Goal: Task Accomplishment & Management: Complete application form

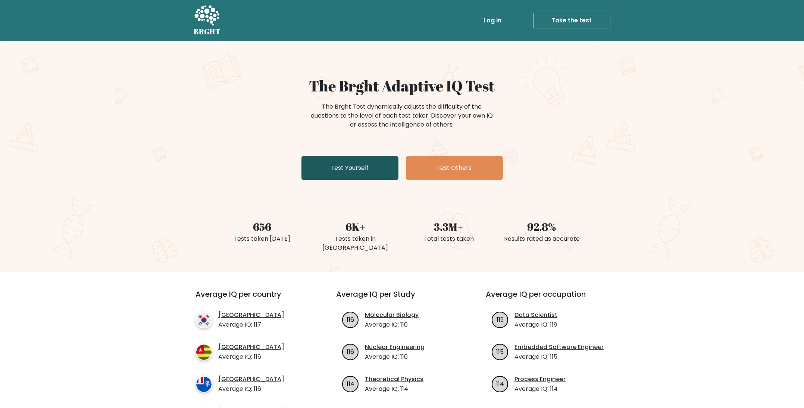
click at [331, 170] on link "Test Yourself" at bounding box center [349, 168] width 97 height 24
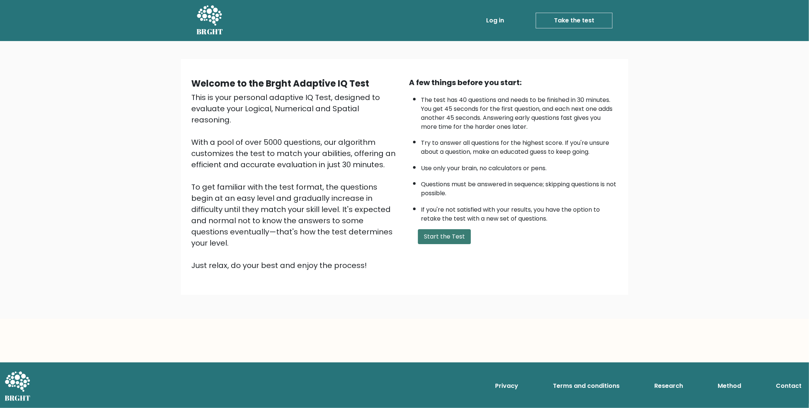
click at [432, 229] on button "Start the Test" at bounding box center [444, 236] width 53 height 15
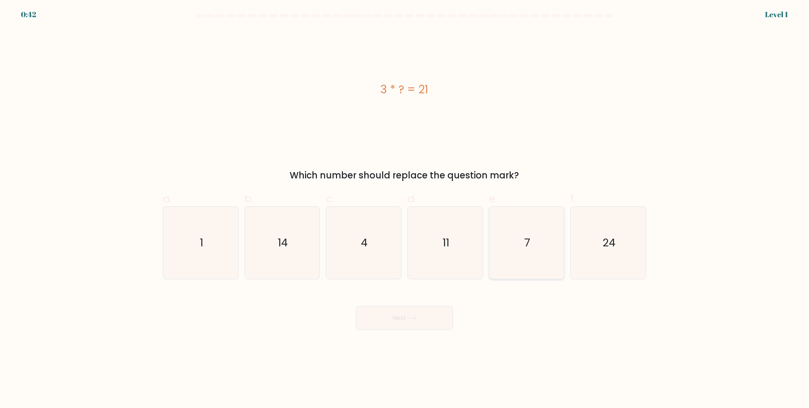
click at [533, 250] on icon "7" at bounding box center [527, 243] width 72 height 72
click at [405, 209] on input "e. 7" at bounding box center [405, 206] width 0 height 5
radio input "true"
click at [417, 315] on button "Next" at bounding box center [404, 318] width 97 height 24
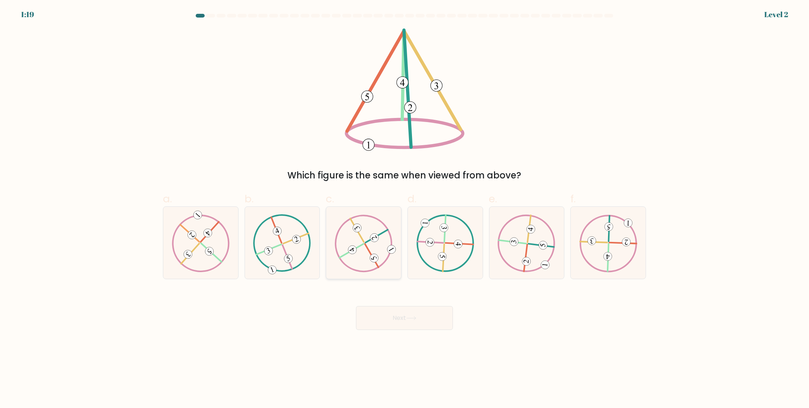
click at [386, 240] on icon at bounding box center [364, 242] width 58 height 57
click at [405, 209] on input "c." at bounding box center [405, 206] width 0 height 5
radio input "true"
click at [424, 315] on button "Next" at bounding box center [404, 318] width 97 height 24
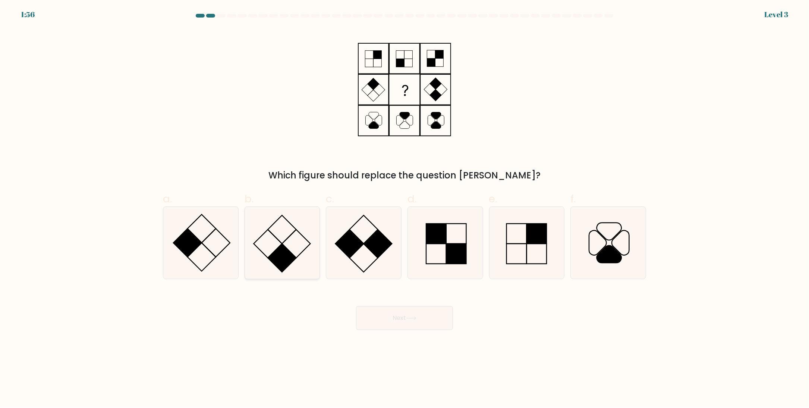
click at [279, 248] on rect at bounding box center [282, 258] width 28 height 28
click at [405, 209] on input "b." at bounding box center [405, 206] width 0 height 5
radio input "true"
click at [411, 313] on button "Next" at bounding box center [404, 318] width 97 height 24
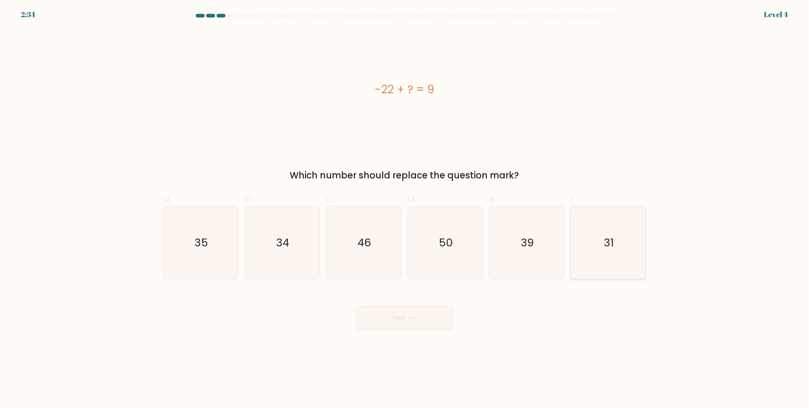
click at [625, 251] on icon "31" at bounding box center [609, 243] width 72 height 72
click at [405, 209] on input "f. 31" at bounding box center [405, 206] width 0 height 5
radio input "true"
click at [396, 314] on button "Next" at bounding box center [404, 318] width 97 height 24
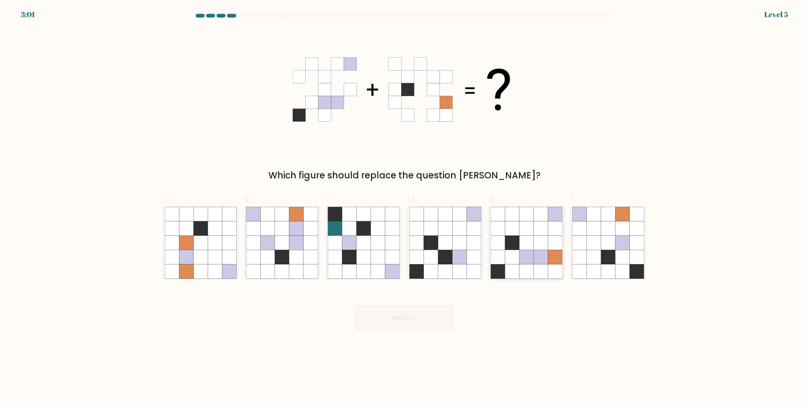
click at [539, 246] on icon at bounding box center [541, 242] width 14 height 14
click at [405, 209] on input "e." at bounding box center [405, 206] width 0 height 5
radio input "true"
click at [396, 317] on button "Next" at bounding box center [404, 318] width 97 height 24
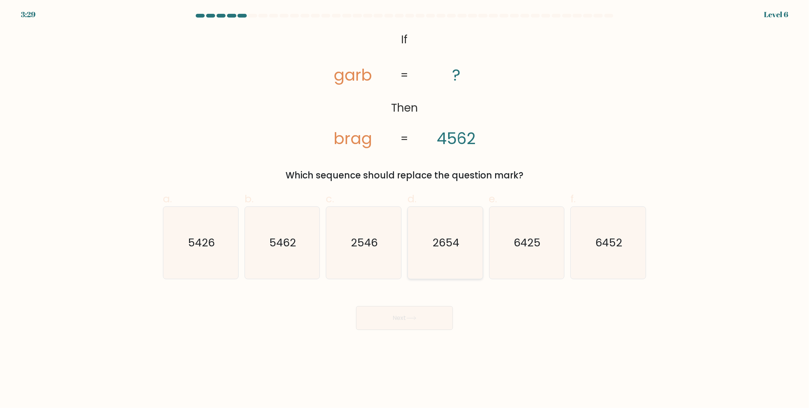
click at [459, 247] on text "2654" at bounding box center [446, 242] width 27 height 15
click at [405, 209] on input "d. 2654" at bounding box center [405, 206] width 0 height 5
radio input "true"
click at [420, 317] on button "Next" at bounding box center [404, 318] width 97 height 24
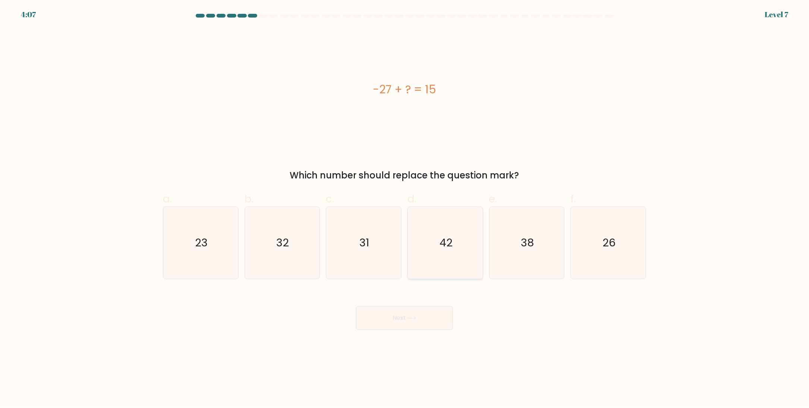
click at [462, 239] on icon "42" at bounding box center [446, 243] width 72 height 72
click at [405, 209] on input "d. 42" at bounding box center [405, 206] width 0 height 5
radio input "true"
click at [425, 316] on button "Next" at bounding box center [404, 318] width 97 height 24
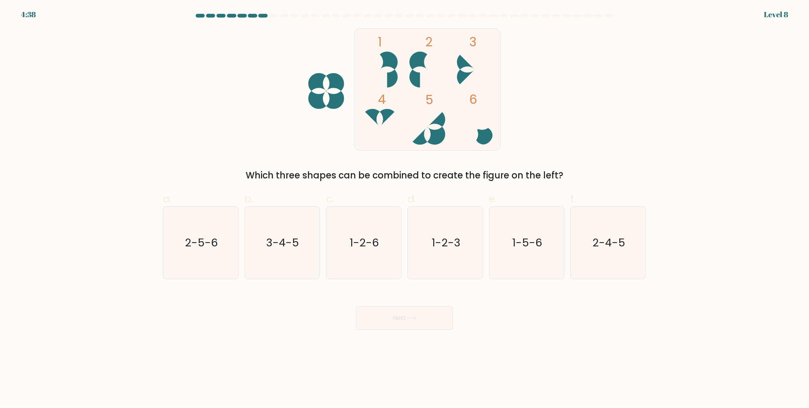
click at [380, 112] on icon at bounding box center [380, 127] width 36 height 36
click at [265, 257] on icon "3-4-5" at bounding box center [282, 243] width 72 height 72
click at [405, 209] on input "b. 3-4-5" at bounding box center [405, 206] width 0 height 5
radio input "true"
click at [398, 304] on div "Next" at bounding box center [405, 309] width 492 height 42
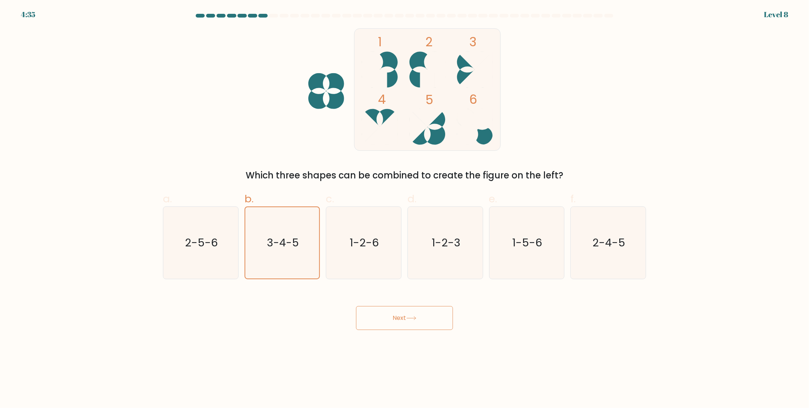
click at [397, 314] on button "Next" at bounding box center [404, 318] width 97 height 24
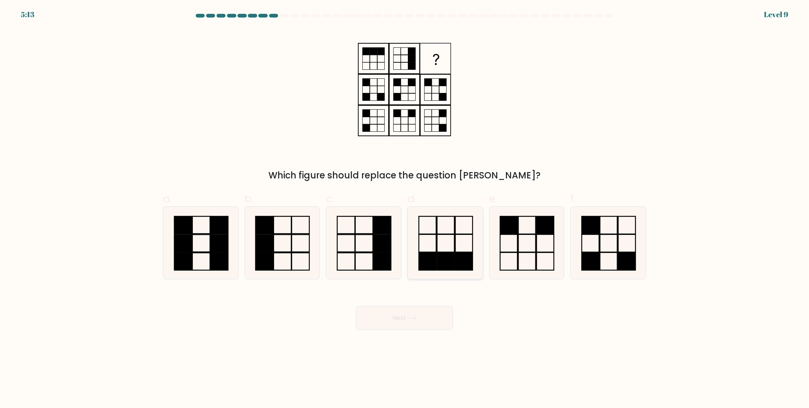
click at [451, 245] on icon at bounding box center [446, 243] width 72 height 72
click at [405, 209] on input "d." at bounding box center [405, 206] width 0 height 5
radio input "true"
click at [414, 317] on icon at bounding box center [412, 318] width 10 height 4
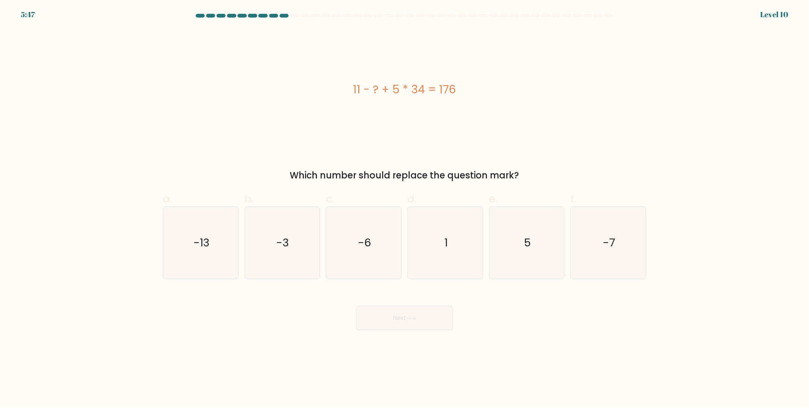
drag, startPoint x: 418, startPoint y: 90, endPoint x: 427, endPoint y: 89, distance: 9.0
click at [427, 89] on div "11 - ? + 5 * 34 = 176" at bounding box center [404, 89] width 483 height 17
click at [534, 224] on icon "5" at bounding box center [527, 243] width 72 height 72
click at [405, 209] on input "e. 5" at bounding box center [405, 206] width 0 height 5
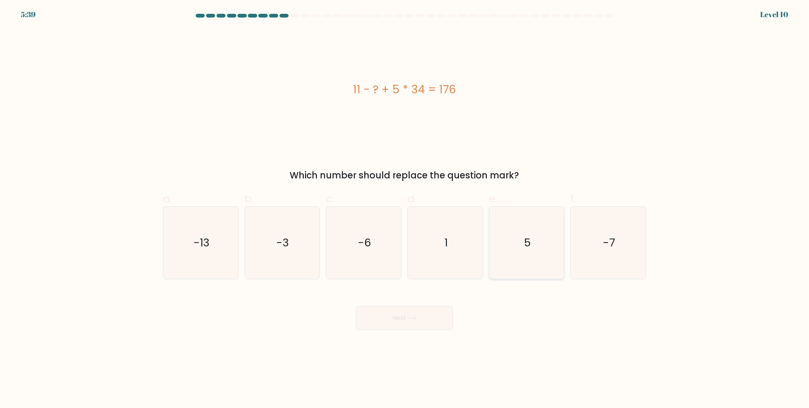
radio input "true"
click at [404, 316] on button "Next" at bounding box center [404, 318] width 97 height 24
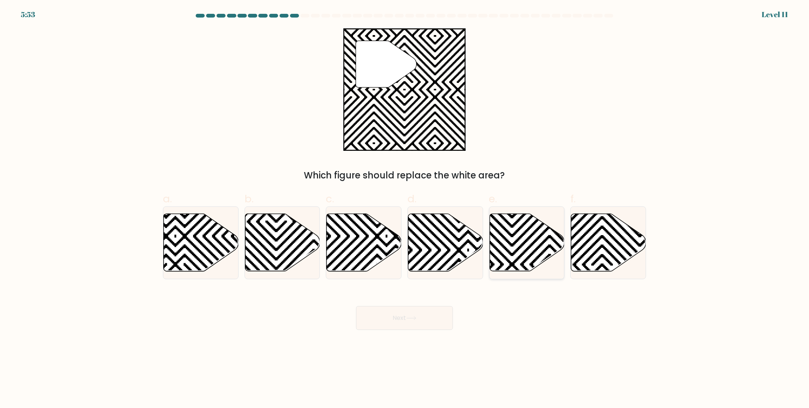
click at [536, 249] on icon at bounding box center [549, 273] width 151 height 151
click at [405, 209] on input "e." at bounding box center [405, 206] width 0 height 5
radio input "true"
click at [405, 317] on button "Next" at bounding box center [404, 318] width 97 height 24
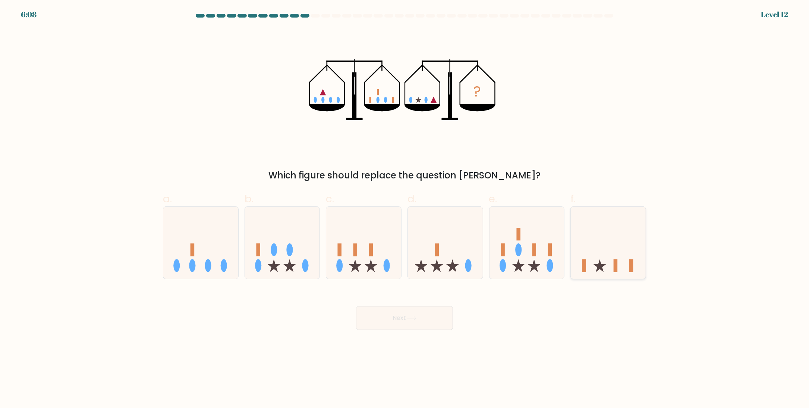
click at [614, 256] on icon at bounding box center [608, 243] width 75 height 62
click at [405, 209] on input "f." at bounding box center [405, 206] width 0 height 5
radio input "true"
click at [408, 318] on button "Next" at bounding box center [404, 318] width 97 height 24
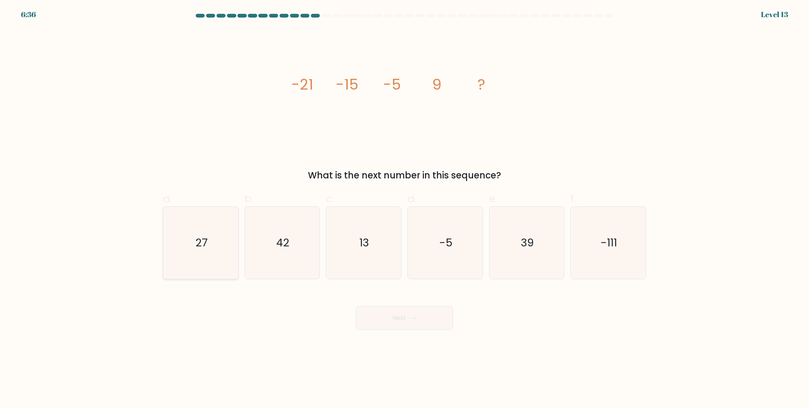
click at [199, 251] on icon "27" at bounding box center [201, 243] width 72 height 72
click at [405, 209] on input "a. 27" at bounding box center [405, 206] width 0 height 5
radio input "true"
click at [381, 314] on button "Next" at bounding box center [404, 318] width 97 height 24
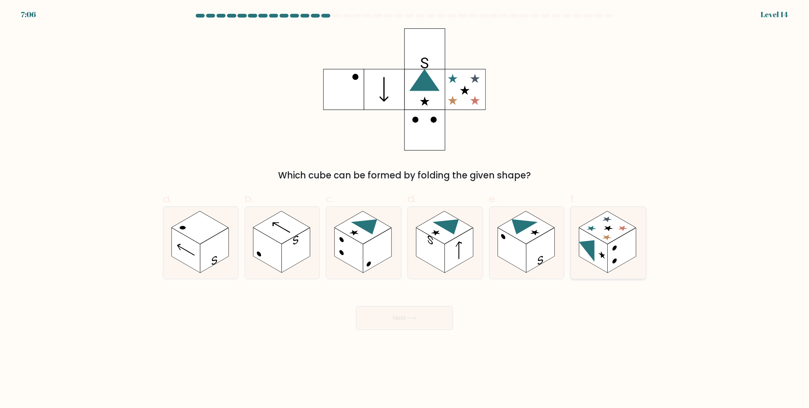
click at [624, 246] on rect at bounding box center [622, 250] width 28 height 45
click at [405, 209] on input "f." at bounding box center [405, 206] width 0 height 5
radio input "true"
click at [432, 312] on button "Next" at bounding box center [404, 318] width 97 height 24
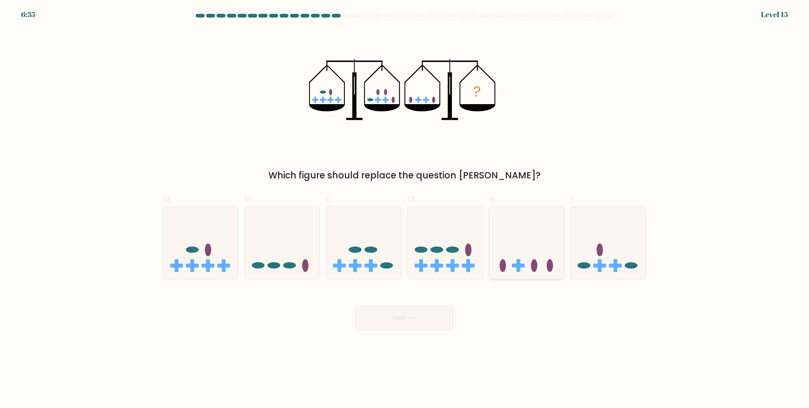
click at [529, 251] on icon at bounding box center [527, 243] width 75 height 62
click at [405, 209] on input "e." at bounding box center [405, 206] width 0 height 5
radio input "true"
click at [422, 316] on button "Next" at bounding box center [404, 318] width 97 height 24
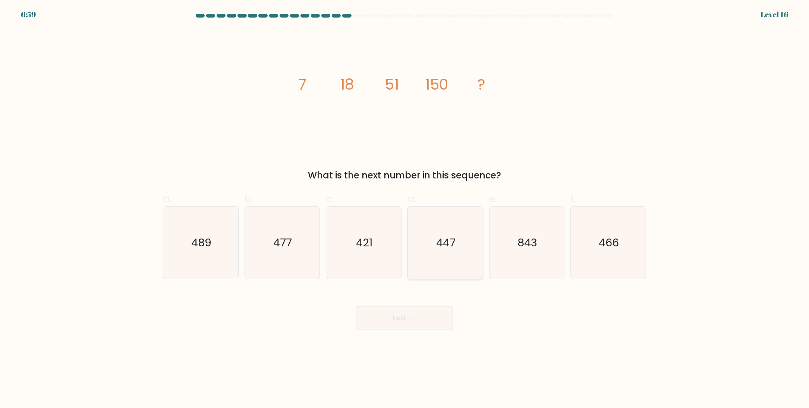
click at [433, 246] on icon "447" at bounding box center [446, 243] width 72 height 72
click at [405, 209] on input "d. 447" at bounding box center [405, 206] width 0 height 5
radio input "true"
click at [423, 324] on button "Next" at bounding box center [404, 318] width 97 height 24
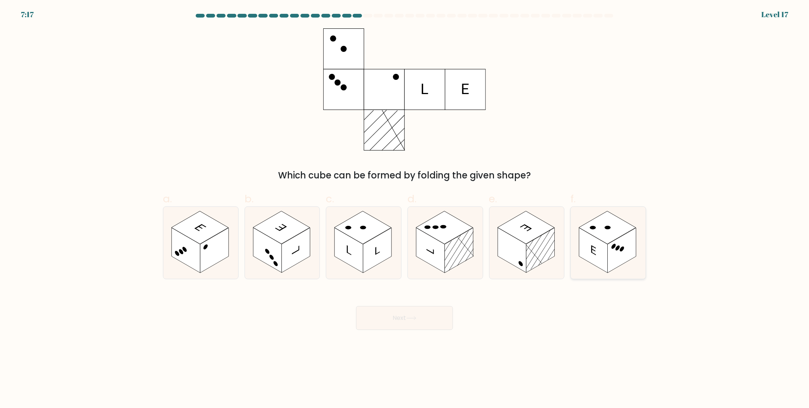
click at [593, 244] on rect at bounding box center [594, 250] width 28 height 45
click at [405, 209] on input "f." at bounding box center [405, 206] width 0 height 5
radio input "true"
click at [419, 318] on button "Next" at bounding box center [404, 318] width 97 height 24
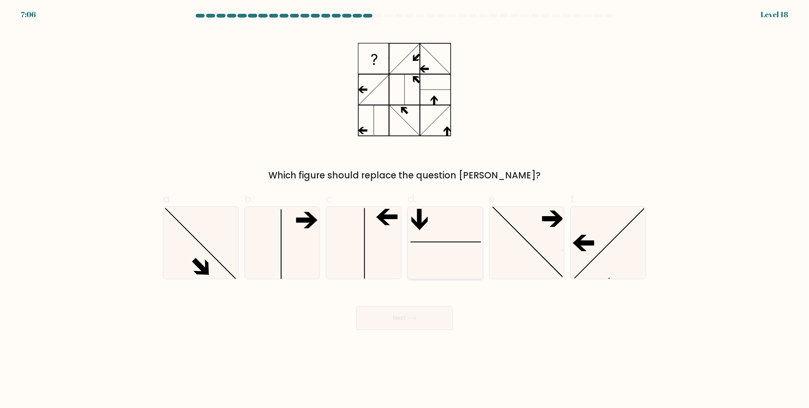
click at [437, 255] on icon at bounding box center [446, 243] width 72 height 72
click at [405, 209] on input "d." at bounding box center [405, 206] width 0 height 5
radio input "true"
click at [400, 316] on button "Next" at bounding box center [404, 318] width 97 height 24
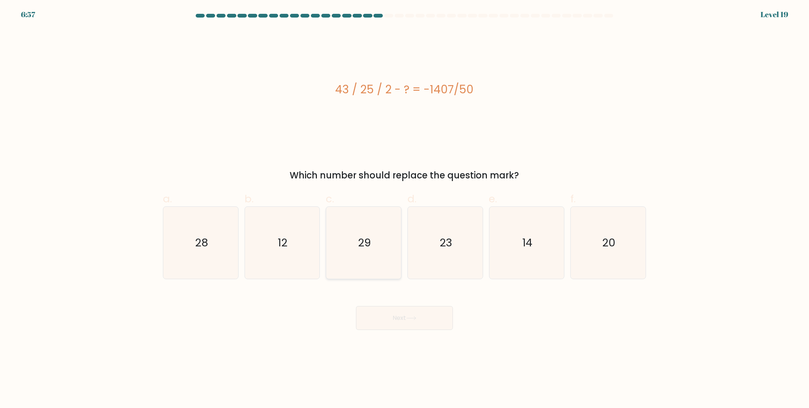
click at [367, 261] on icon "29" at bounding box center [364, 243] width 72 height 72
click at [405, 209] on input "c. 29" at bounding box center [405, 206] width 0 height 5
radio input "true"
click at [407, 312] on button "Next" at bounding box center [404, 318] width 97 height 24
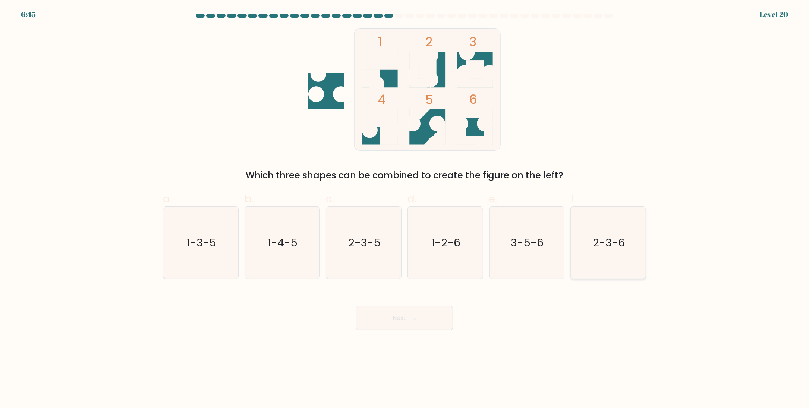
click at [609, 255] on icon "2-3-6" at bounding box center [609, 243] width 72 height 72
click at [405, 209] on input "f. 2-3-6" at bounding box center [405, 206] width 0 height 5
radio input "true"
click at [362, 309] on button "Next" at bounding box center [404, 318] width 97 height 24
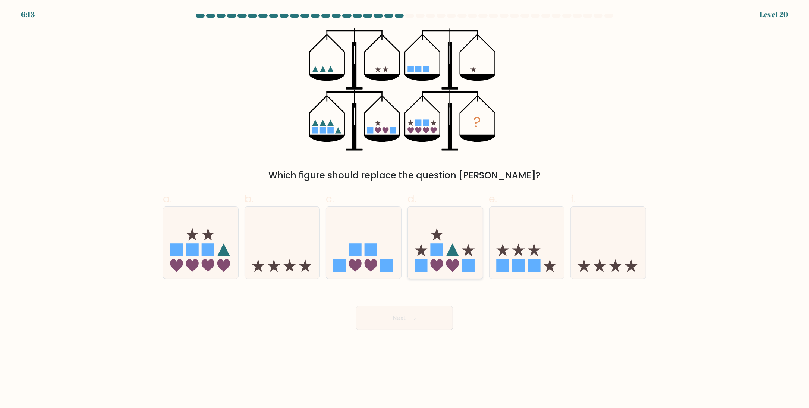
click at [431, 240] on icon at bounding box center [445, 243] width 75 height 62
click at [405, 209] on input "d." at bounding box center [405, 206] width 0 height 5
radio input "true"
click at [421, 317] on button "Next" at bounding box center [404, 318] width 97 height 24
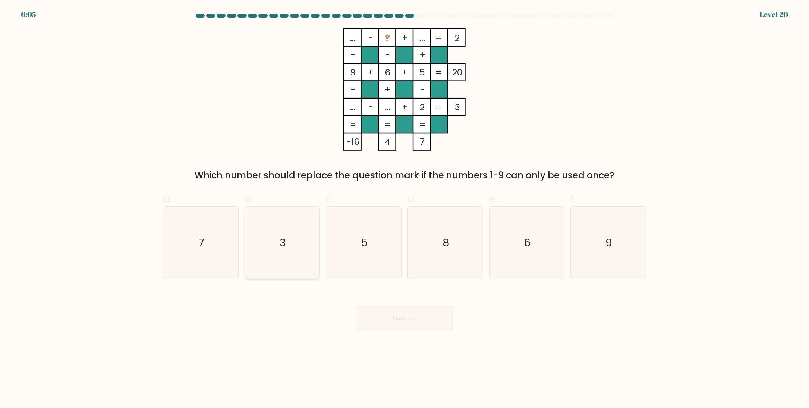
click at [292, 231] on icon "3" at bounding box center [282, 243] width 72 height 72
click at [405, 209] on input "b. 3" at bounding box center [405, 206] width 0 height 5
radio input "true"
click at [212, 238] on icon "7" at bounding box center [201, 243] width 72 height 72
click at [405, 209] on input "a. 7" at bounding box center [405, 206] width 0 height 5
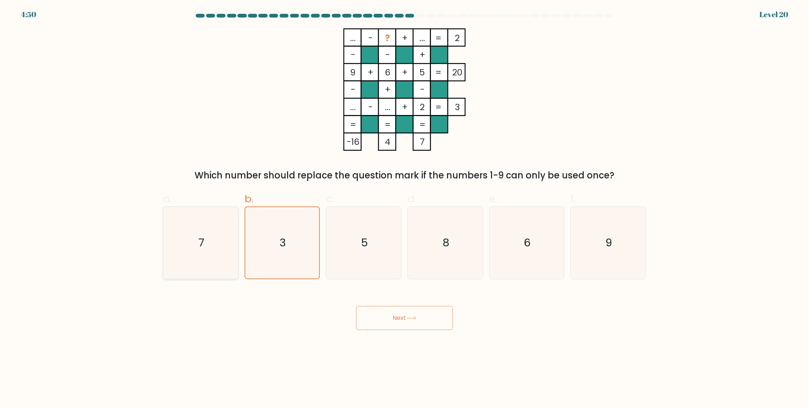
radio input "true"
click at [596, 226] on icon "9" at bounding box center [609, 243] width 72 height 72
click at [405, 209] on input "f. 9" at bounding box center [405, 206] width 0 height 5
radio input "true"
click at [208, 253] on icon "7" at bounding box center [201, 243] width 72 height 72
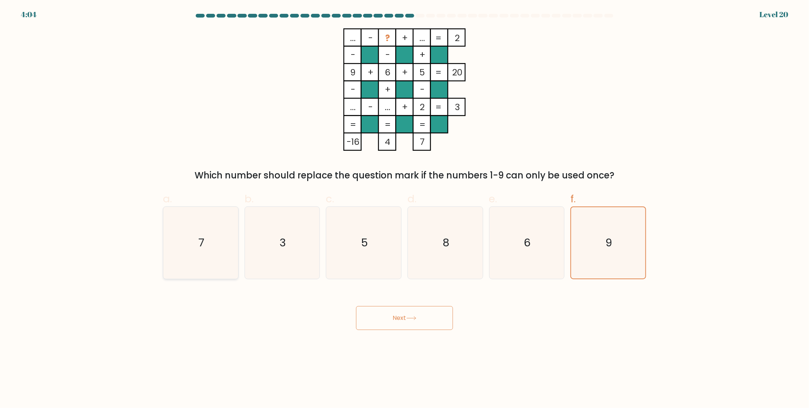
click at [405, 209] on input "a. 7" at bounding box center [405, 206] width 0 height 5
radio input "true"
click at [299, 229] on icon "3" at bounding box center [282, 243] width 72 height 72
click at [405, 209] on input "b. 3" at bounding box center [405, 206] width 0 height 5
radio input "true"
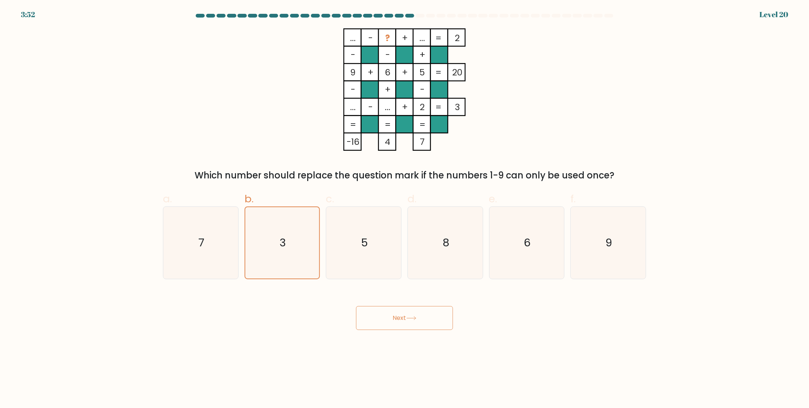
click at [402, 320] on button "Next" at bounding box center [404, 318] width 97 height 24
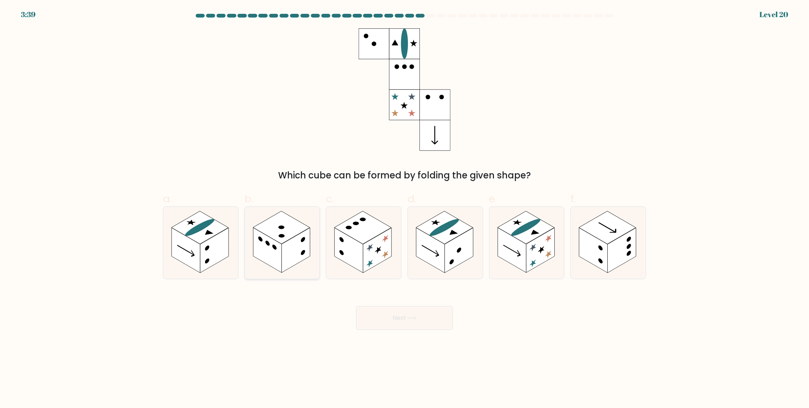
click at [293, 225] on rect at bounding box center [281, 227] width 57 height 33
click at [405, 209] on input "b." at bounding box center [405, 206] width 0 height 5
radio input "true"
click at [376, 233] on rect at bounding box center [363, 227] width 57 height 33
click at [405, 209] on input "c." at bounding box center [405, 206] width 0 height 5
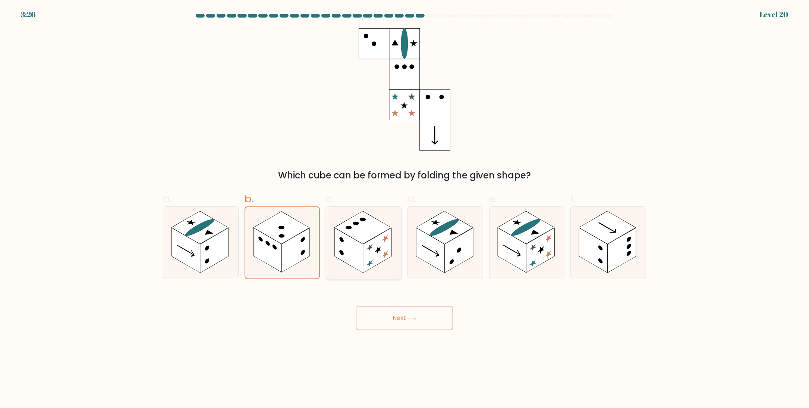
radio input "true"
click at [453, 239] on rect at bounding box center [444, 227] width 57 height 33
click at [405, 209] on input "d." at bounding box center [405, 206] width 0 height 5
radio input "true"
click at [412, 314] on button "Next" at bounding box center [404, 318] width 97 height 24
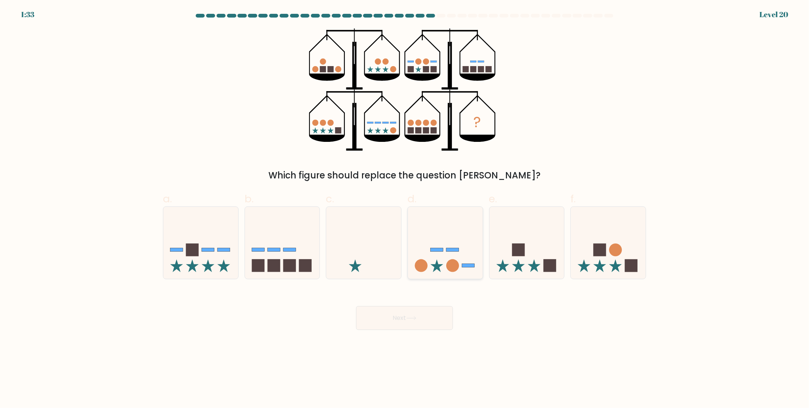
click at [465, 245] on icon at bounding box center [445, 243] width 75 height 62
click at [405, 209] on input "d." at bounding box center [405, 206] width 0 height 5
radio input "true"
click at [535, 223] on icon at bounding box center [527, 243] width 75 height 62
click at [405, 209] on input "e." at bounding box center [405, 206] width 0 height 5
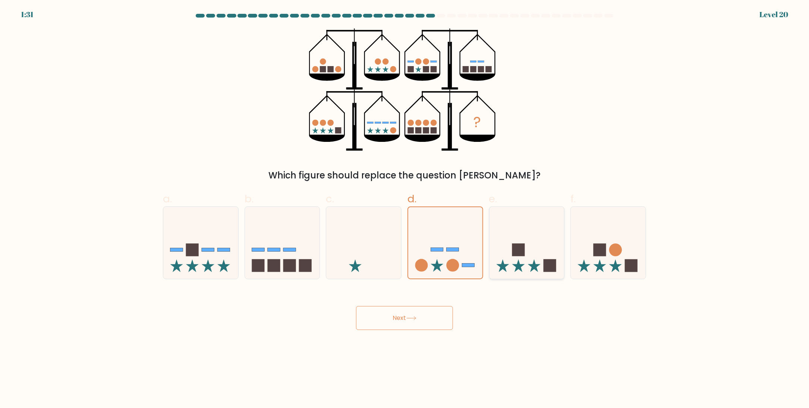
radio input "true"
click at [635, 260] on rect at bounding box center [631, 265] width 13 height 13
click at [405, 209] on input "f." at bounding box center [405, 206] width 0 height 5
radio input "true"
click at [236, 249] on icon at bounding box center [200, 243] width 75 height 62
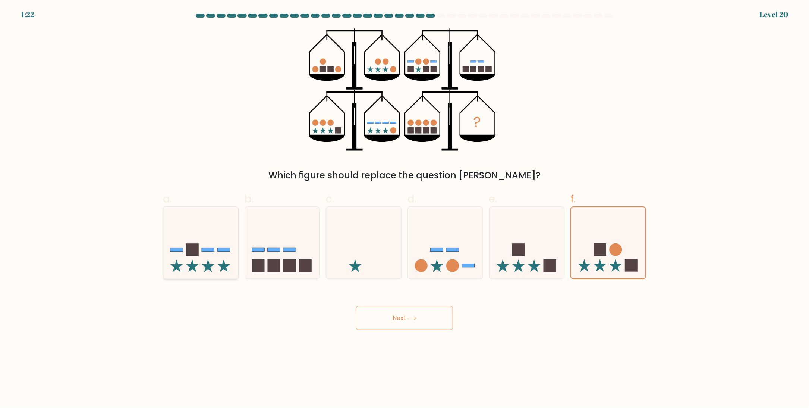
click at [405, 209] on input "a." at bounding box center [405, 206] width 0 height 5
radio input "true"
click at [417, 317] on icon at bounding box center [412, 318] width 10 height 4
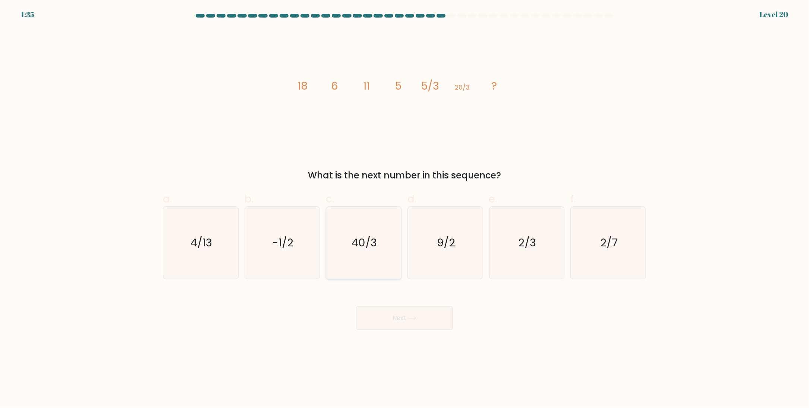
click at [375, 256] on icon "40/3" at bounding box center [364, 243] width 72 height 72
click at [405, 209] on input "c. 40/3" at bounding box center [405, 206] width 0 height 5
radio input "true"
click at [259, 165] on div "image/svg+xml 18 6 11 5 5/3 20/3 ? What is the next number in this sequence?" at bounding box center [405, 105] width 492 height 154
click at [429, 313] on button "Next" at bounding box center [404, 318] width 97 height 24
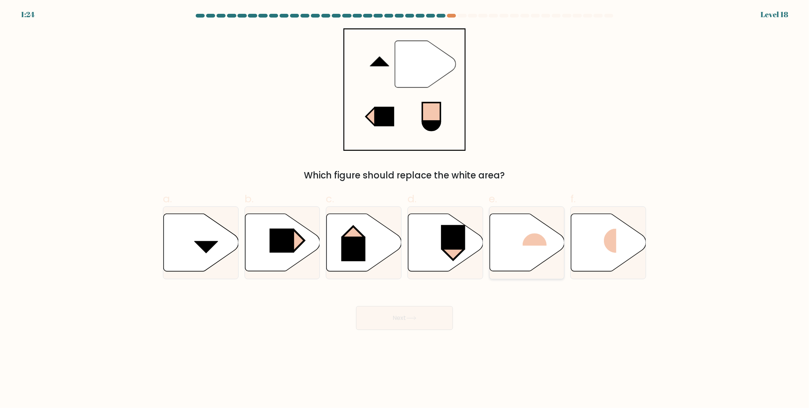
click at [526, 249] on icon at bounding box center [527, 242] width 75 height 57
click at [405, 209] on input "e." at bounding box center [405, 206] width 0 height 5
radio input "true"
click at [616, 239] on rect at bounding box center [604, 241] width 25 height 24
click at [405, 209] on input "f." at bounding box center [405, 206] width 0 height 5
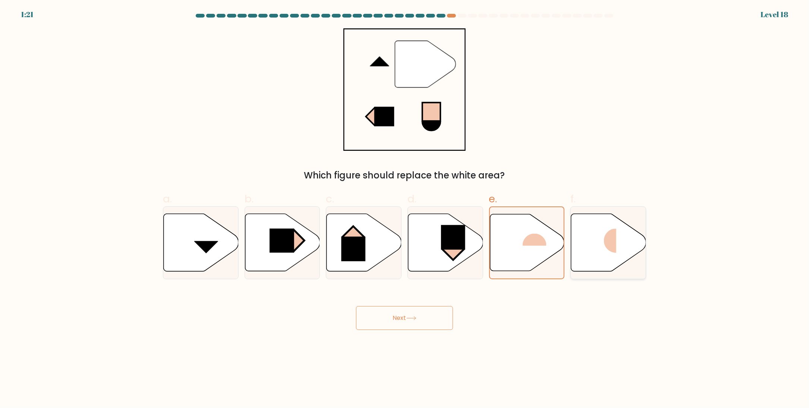
radio input "true"
click at [391, 306] on button "Next" at bounding box center [404, 318] width 97 height 24
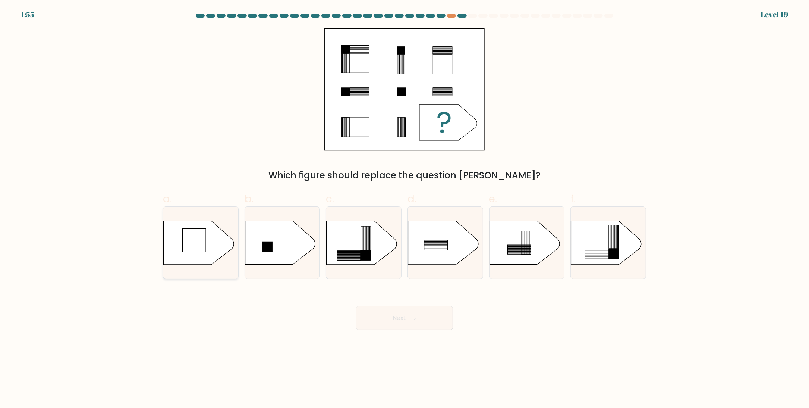
click at [192, 236] on rect at bounding box center [194, 241] width 24 height 24
click at [405, 209] on input "a." at bounding box center [405, 206] width 0 height 5
radio input "true"
click at [399, 313] on button "Next" at bounding box center [404, 318] width 97 height 24
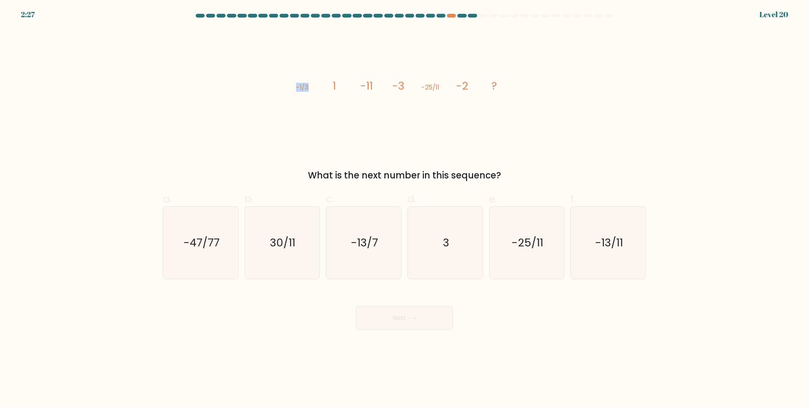
drag, startPoint x: 295, startPoint y: 87, endPoint x: 329, endPoint y: 85, distance: 34.7
click at [329, 85] on icon "image/svg+xml -1/3 1 -11 -3 -25/11 -2 ?" at bounding box center [405, 89] width 224 height 122
drag, startPoint x: 333, startPoint y: 85, endPoint x: 349, endPoint y: 85, distance: 16.4
click at [349, 85] on icon "image/svg+xml -1/3 1 -11 -3 -25/11 -2 ?" at bounding box center [405, 89] width 224 height 122
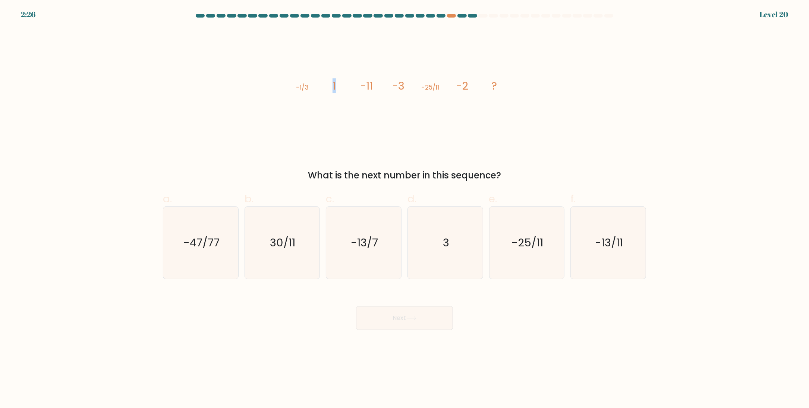
click at [349, 85] on icon "image/svg+xml -1/3 1 -11 -3 -25/11 -2 ?" at bounding box center [405, 89] width 224 height 122
click at [337, 140] on icon "image/svg+xml -1/3 1 -11 -3 -25/11 -2 ?" at bounding box center [405, 89] width 224 height 122
click at [612, 249] on text "-13/11" at bounding box center [609, 242] width 28 height 15
click at [405, 209] on input "f. -13/11" at bounding box center [405, 206] width 0 height 5
radio input "true"
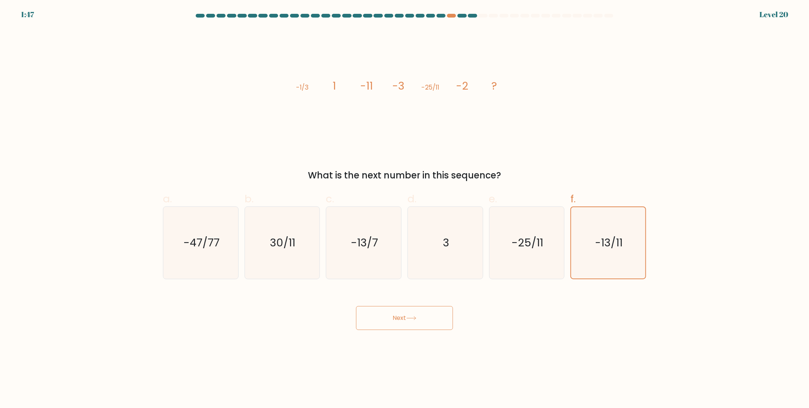
click at [382, 316] on button "Next" at bounding box center [404, 318] width 97 height 24
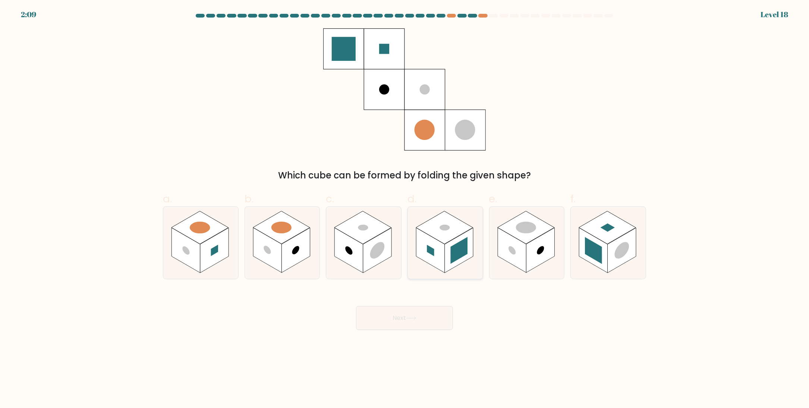
click at [441, 230] on rect at bounding box center [444, 227] width 57 height 33
click at [405, 209] on input "d." at bounding box center [405, 206] width 0 height 5
radio input "true"
click at [389, 316] on button "Next" at bounding box center [404, 318] width 97 height 24
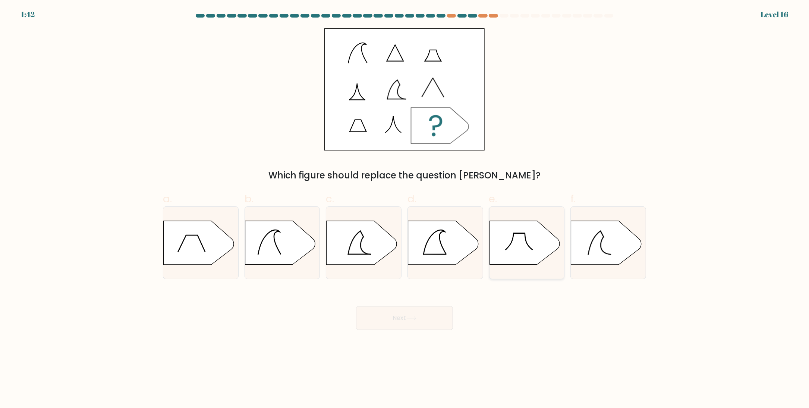
click at [528, 245] on icon at bounding box center [529, 241] width 8 height 17
click at [405, 209] on input "e." at bounding box center [405, 206] width 0 height 5
radio input "true"
click at [433, 315] on button "Next" at bounding box center [404, 318] width 97 height 24
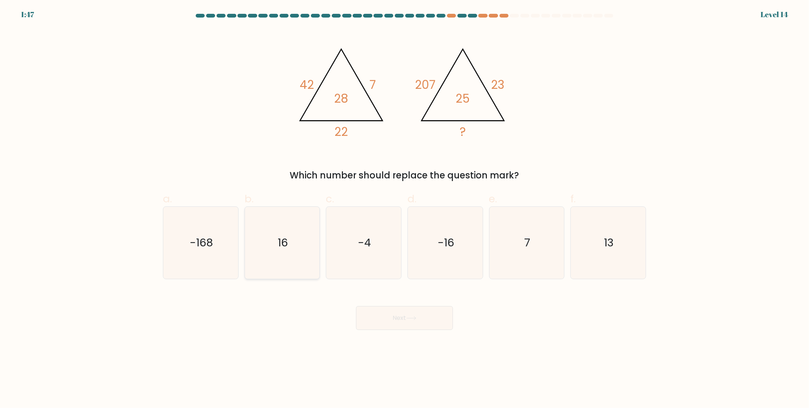
click at [260, 242] on icon "16" at bounding box center [282, 243] width 72 height 72
click at [405, 209] on input "b. 16" at bounding box center [405, 206] width 0 height 5
radio input "true"
click at [417, 311] on button "Next" at bounding box center [404, 318] width 97 height 24
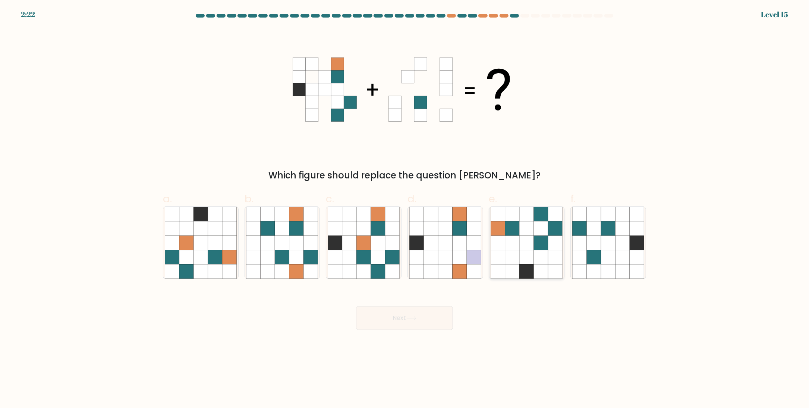
click at [543, 259] on icon at bounding box center [541, 257] width 14 height 14
click at [405, 209] on input "e." at bounding box center [405, 206] width 0 height 5
radio input "true"
click at [432, 320] on button "Next" at bounding box center [404, 318] width 97 height 24
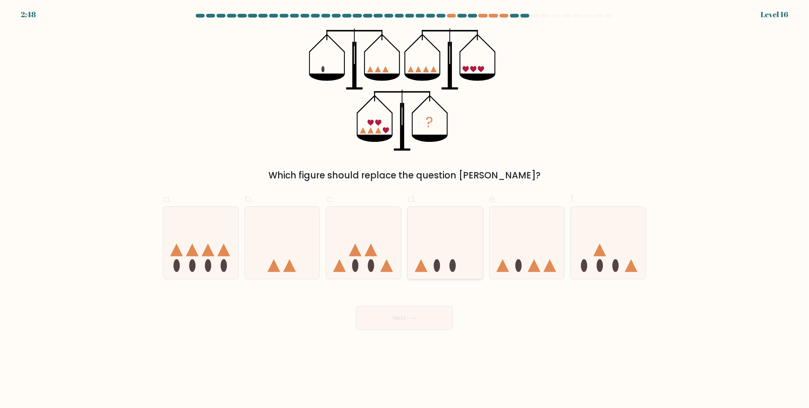
click at [438, 256] on icon at bounding box center [445, 243] width 75 height 62
click at [405, 209] on input "d." at bounding box center [405, 206] width 0 height 5
radio input "true"
click at [388, 326] on button "Next" at bounding box center [404, 318] width 97 height 24
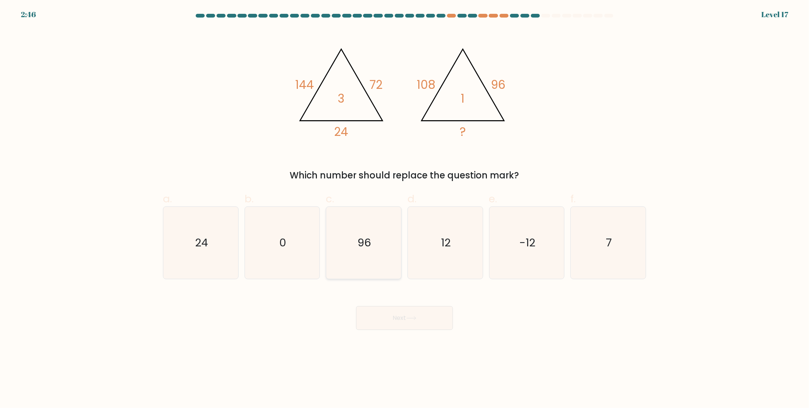
click at [369, 225] on icon "96" at bounding box center [364, 243] width 72 height 72
click at [405, 209] on input "c. 96" at bounding box center [405, 206] width 0 height 5
radio input "true"
click at [430, 306] on button "Next" at bounding box center [404, 318] width 97 height 24
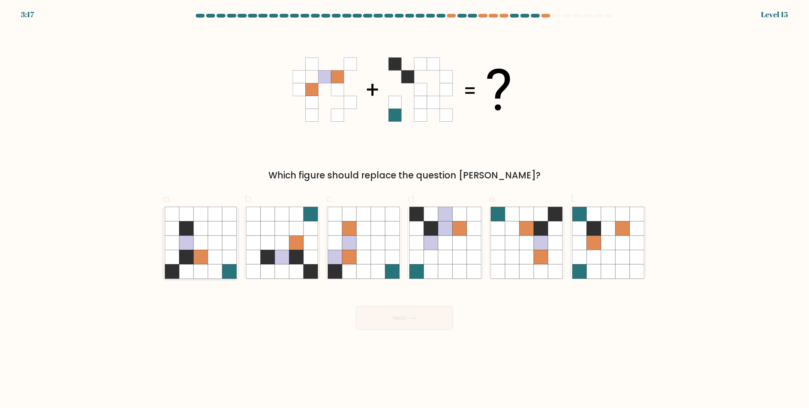
click at [212, 249] on icon at bounding box center [215, 242] width 14 height 14
click at [405, 209] on input "a." at bounding box center [405, 206] width 0 height 5
radio input "true"
click at [417, 307] on button "Next" at bounding box center [404, 318] width 97 height 24
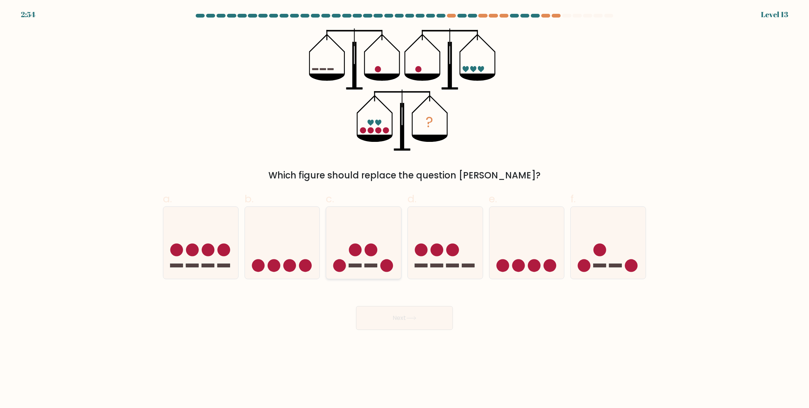
click at [367, 229] on icon at bounding box center [363, 243] width 75 height 62
click at [405, 209] on input "c." at bounding box center [405, 206] width 0 height 5
radio input "true"
click at [411, 318] on icon at bounding box center [411, 317] width 9 height 3
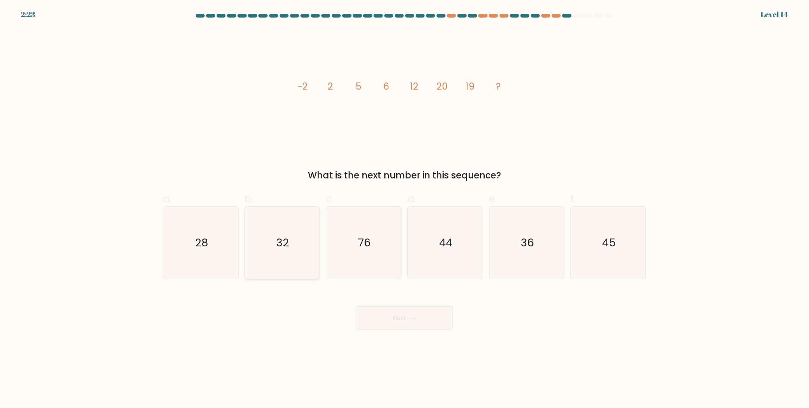
click at [308, 219] on icon "32" at bounding box center [282, 243] width 72 height 72
click at [405, 209] on input "b. 32" at bounding box center [405, 206] width 0 height 5
radio input "true"
click at [398, 316] on button "Next" at bounding box center [404, 318] width 97 height 24
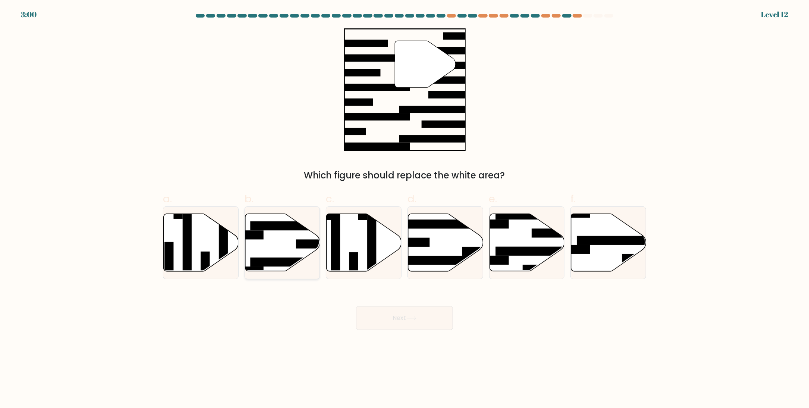
click at [269, 233] on icon at bounding box center [282, 242] width 75 height 57
click at [405, 209] on input "b." at bounding box center [405, 206] width 0 height 5
radio input "true"
click at [280, 232] on icon at bounding box center [282, 242] width 74 height 57
click at [405, 209] on input "b." at bounding box center [405, 206] width 0 height 5
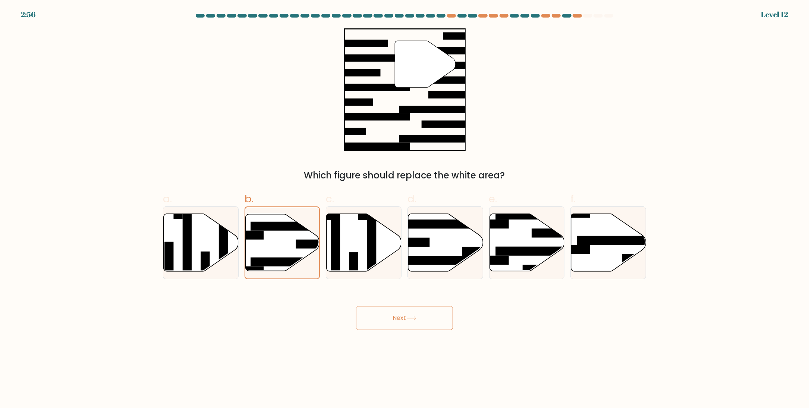
click at [402, 308] on button "Next" at bounding box center [404, 318] width 97 height 24
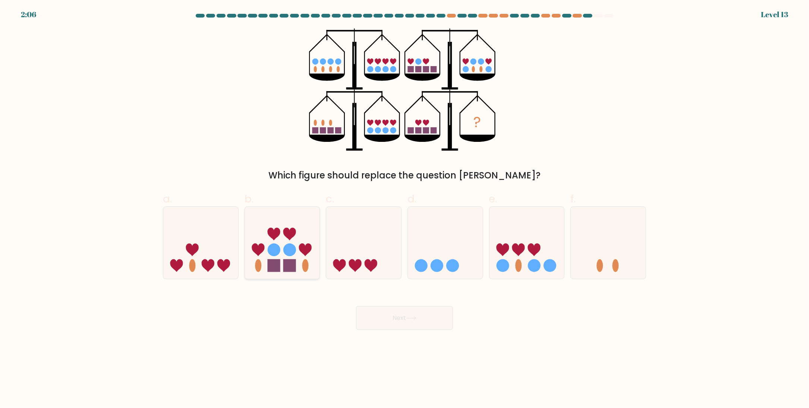
click at [275, 260] on rect at bounding box center [273, 265] width 13 height 13
click at [405, 209] on input "b." at bounding box center [405, 206] width 0 height 5
radio input "true"
click at [403, 311] on button "Next" at bounding box center [404, 318] width 97 height 24
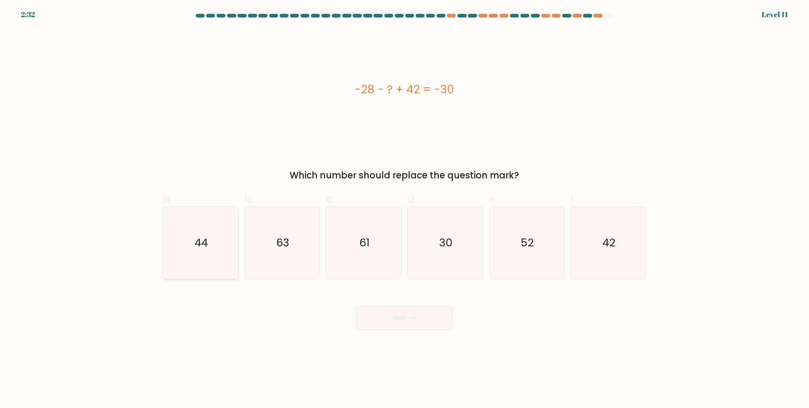
click at [201, 261] on icon "44" at bounding box center [201, 243] width 72 height 72
click at [405, 209] on input "a. 44" at bounding box center [405, 206] width 0 height 5
radio input "true"
click at [407, 316] on button "Next" at bounding box center [404, 318] width 97 height 24
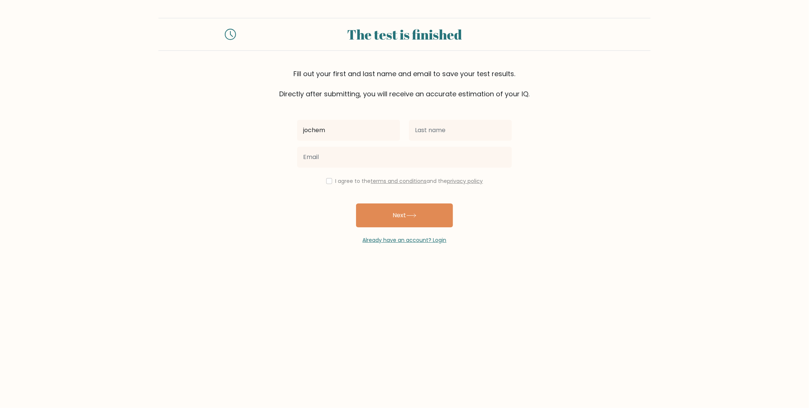
type input "jochem"
type input "van beeck"
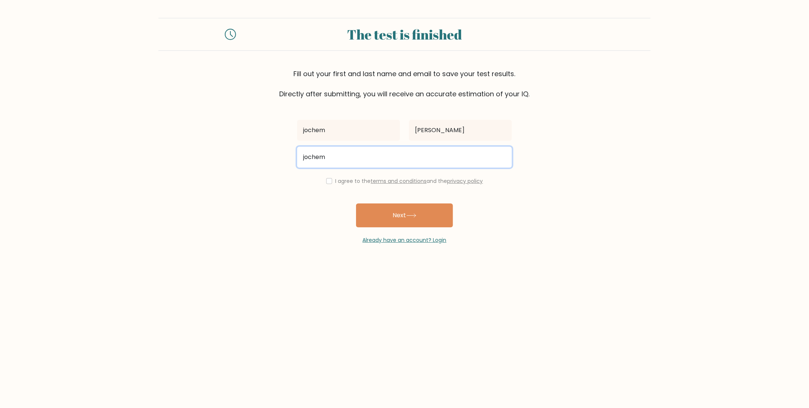
type input "jochem.vanbeeck@parkschoolieperman.be"
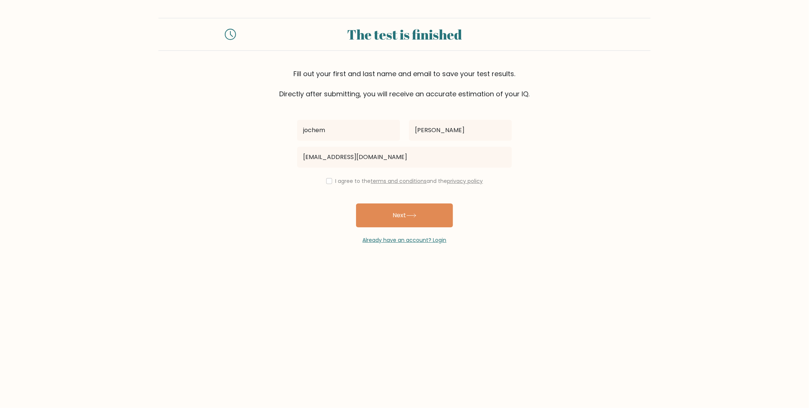
click at [330, 178] on div "I agree to the terms and conditions and the privacy policy" at bounding box center [405, 180] width 224 height 9
click at [331, 181] on div "I agree to the terms and conditions and the privacy policy" at bounding box center [405, 180] width 224 height 9
click at [327, 181] on input "checkbox" at bounding box center [329, 181] width 6 height 6
checkbox input "true"
click at [376, 208] on button "Next" at bounding box center [404, 215] width 97 height 24
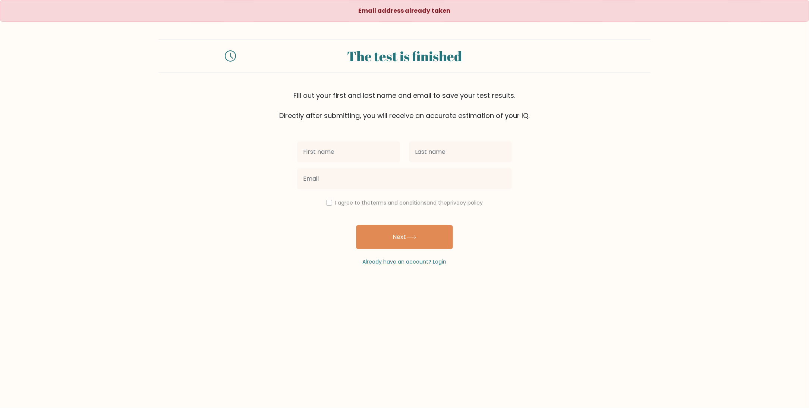
click at [365, 148] on input "text" at bounding box center [348, 151] width 103 height 21
type input "jochem"
type input "van beeck"
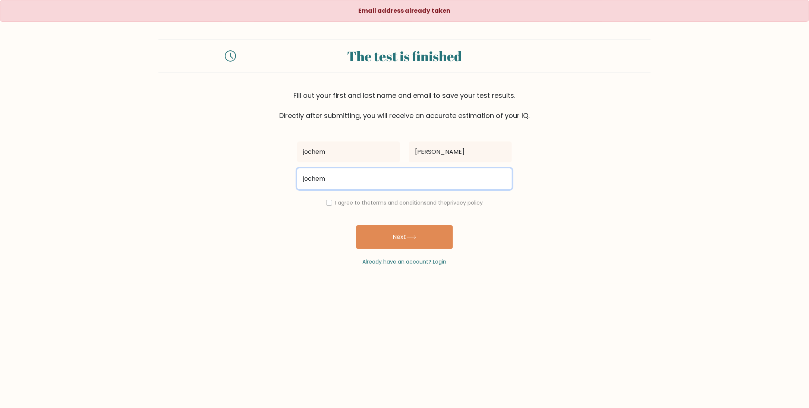
type input "jochemvanbeeck@hotmail.com"
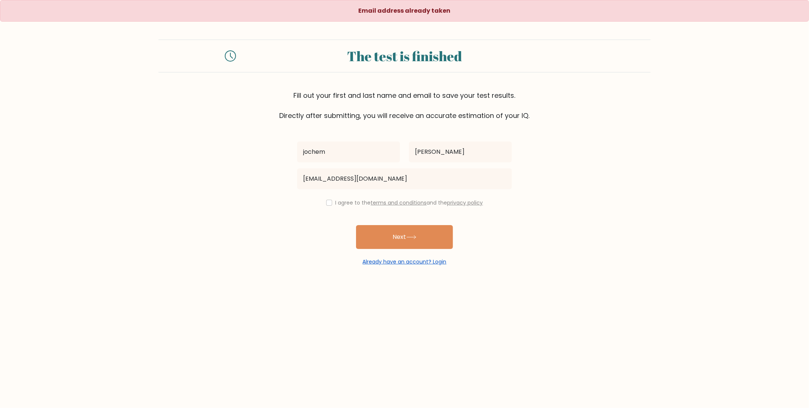
drag, startPoint x: 403, startPoint y: 266, endPoint x: 403, endPoint y: 261, distance: 4.5
click at [403, 264] on div "Email address already taken The test is finished Fill out your first and last n…" at bounding box center [404, 141] width 809 height 283
click at [403, 261] on link "Already have an account? Login" at bounding box center [405, 261] width 84 height 7
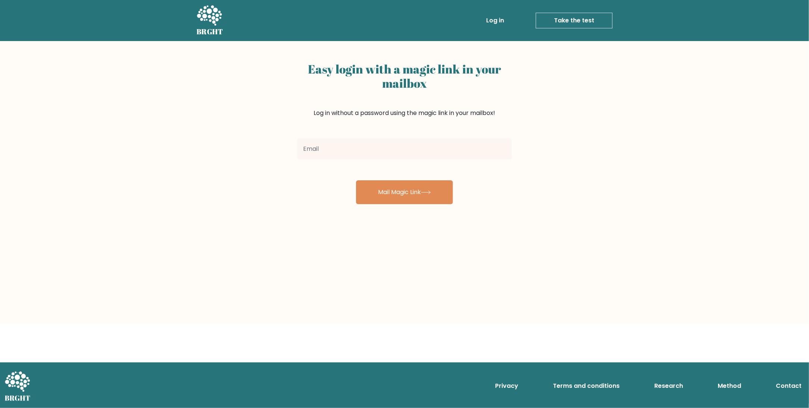
click at [364, 146] on input "email" at bounding box center [404, 148] width 215 height 21
type input "jochem.vanbeeck@parkschoolieperman.be"
click at [393, 191] on button "Mail Magic Link" at bounding box center [404, 192] width 97 height 24
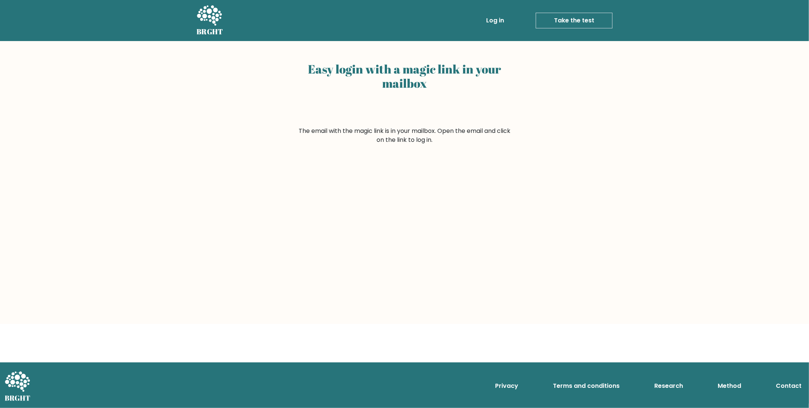
click at [443, 127] on form "The email with the magic link is in your mailbox. Open the email and click on t…" at bounding box center [404, 135] width 215 height 18
click at [412, 138] on form "The email with the magic link is in your mailbox. Open the email and click on t…" at bounding box center [404, 135] width 215 height 18
click at [379, 137] on form "The email with the magic link is in your mailbox. Open the email and click on t…" at bounding box center [404, 135] width 215 height 18
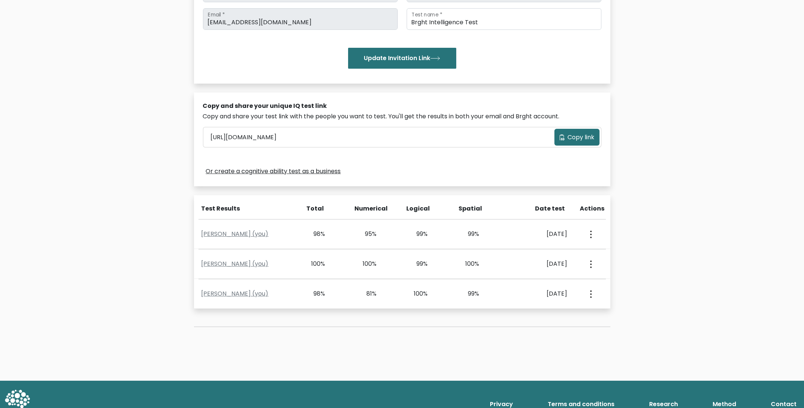
scroll to position [161, 0]
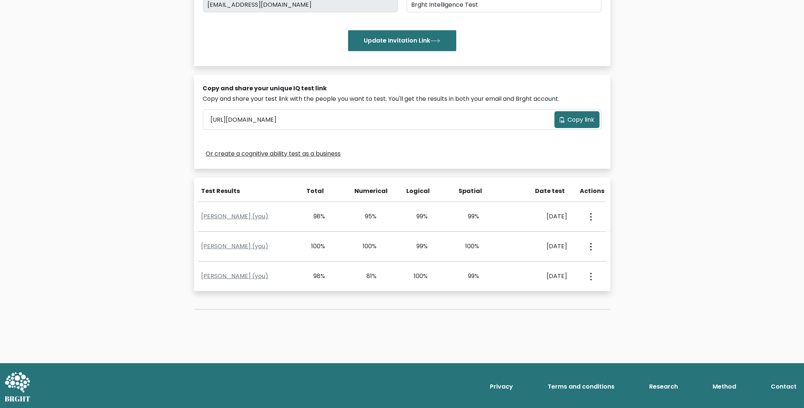
drag, startPoint x: 676, startPoint y: 204, endPoint x: 678, endPoint y: 235, distance: 31.8
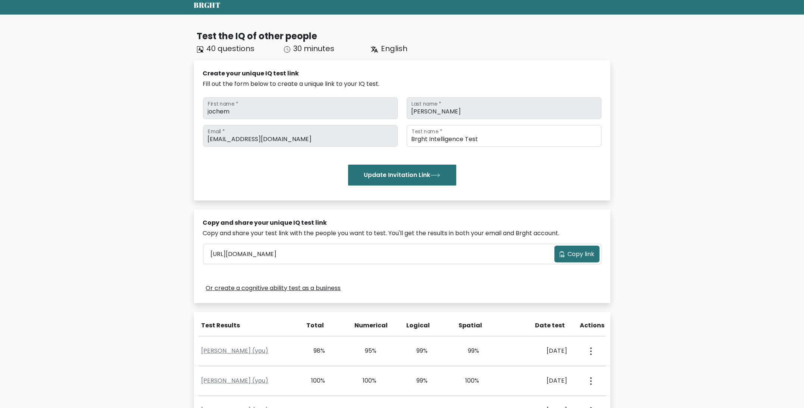
scroll to position [0, 0]
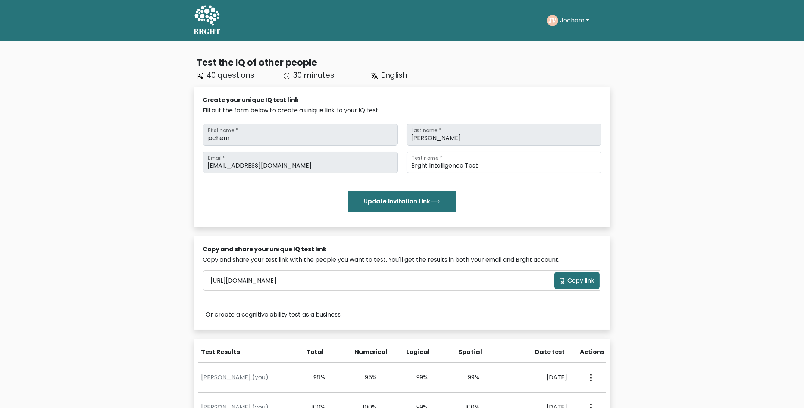
drag, startPoint x: 725, startPoint y: 171, endPoint x: 740, endPoint y: 129, distance: 44.2
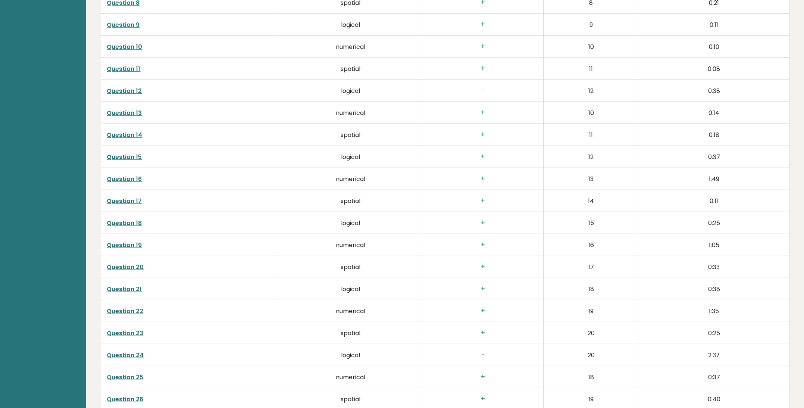
scroll to position [2009, 0]
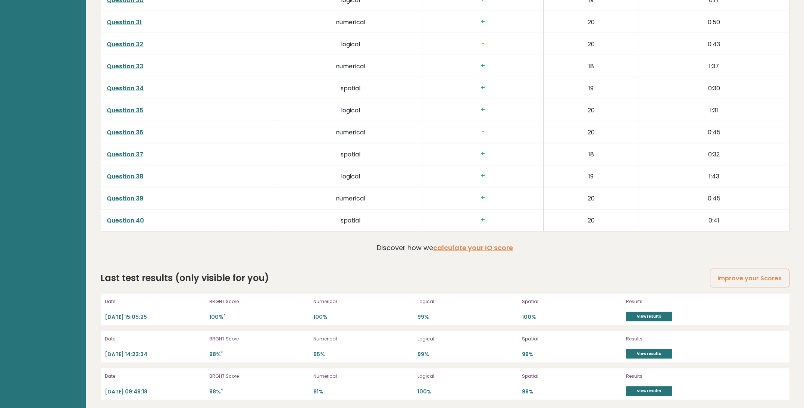
drag, startPoint x: 451, startPoint y: 78, endPoint x: 473, endPoint y: 253, distance: 176.3
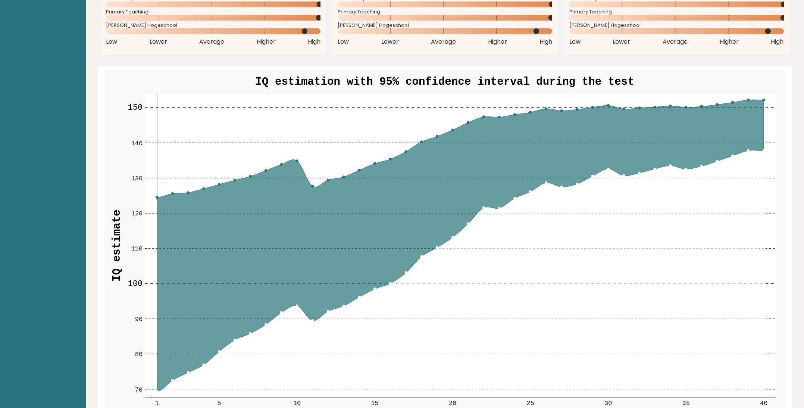
scroll to position [31, 0]
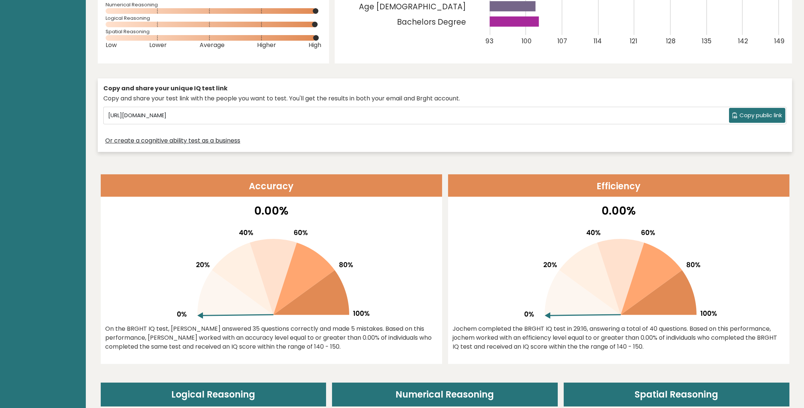
drag, startPoint x: 301, startPoint y: 217, endPoint x: 270, endPoint y: 59, distance: 161.9
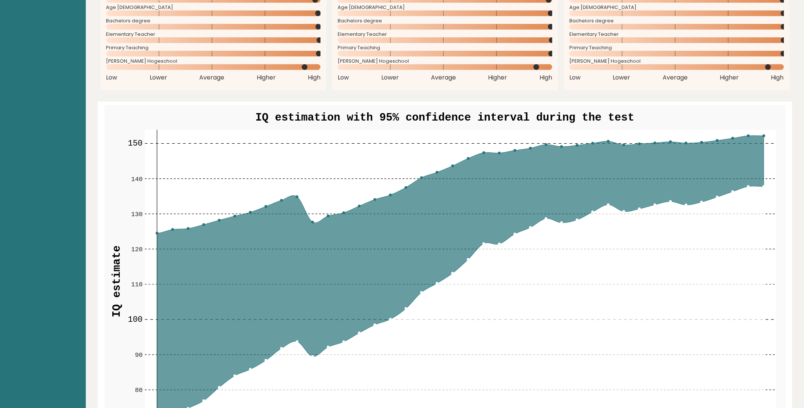
drag, startPoint x: 383, startPoint y: 269, endPoint x: 383, endPoint y: 311, distance: 42.2
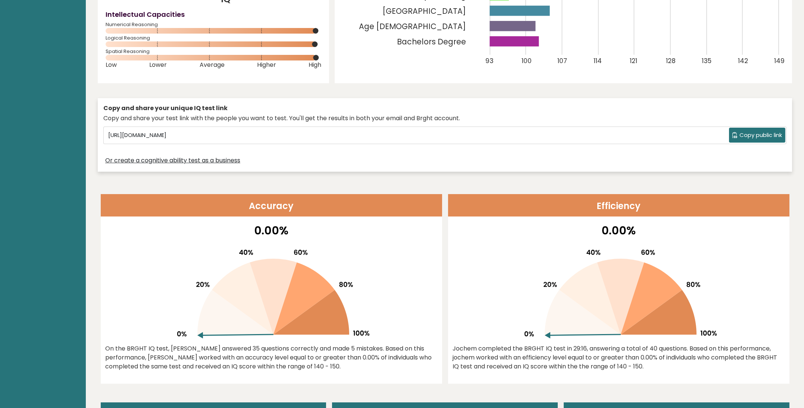
scroll to position [0, 0]
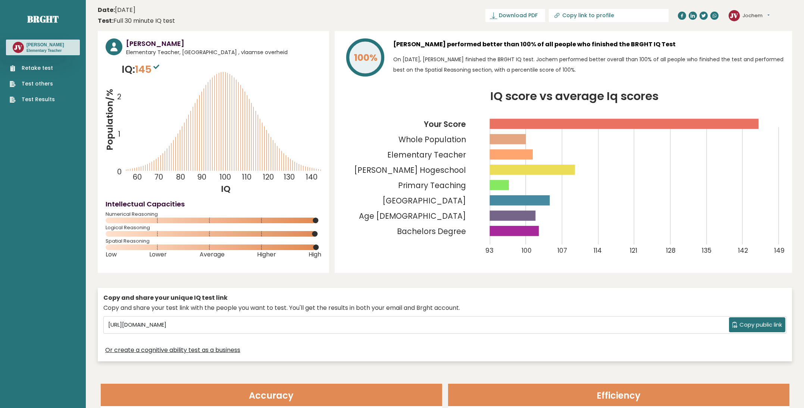
drag, startPoint x: 420, startPoint y: 242, endPoint x: 417, endPoint y: 185, distance: 57.5
click at [754, 13] on button "Jochem" at bounding box center [755, 15] width 27 height 7
click at [754, 14] on button "Jochem" at bounding box center [755, 15] width 27 height 7
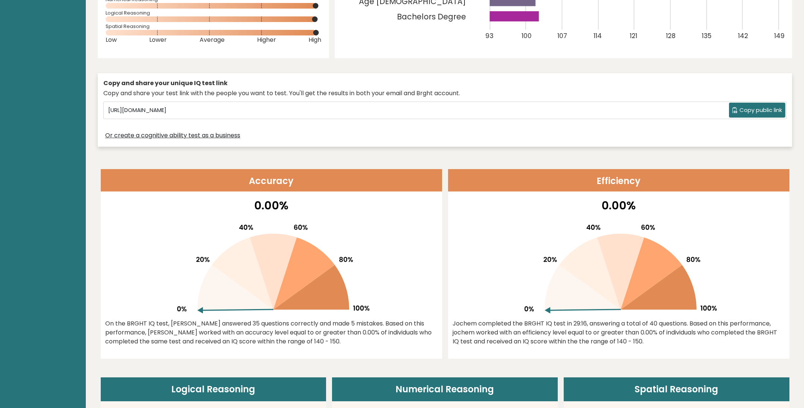
drag, startPoint x: 346, startPoint y: 115, endPoint x: 347, endPoint y: 175, distance: 60.8
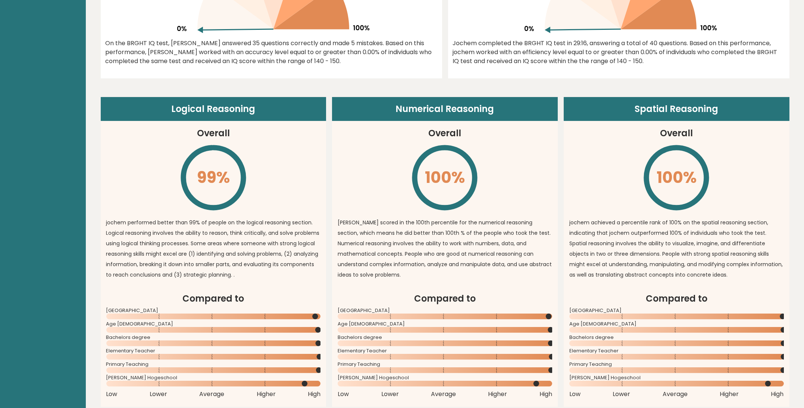
drag, startPoint x: 325, startPoint y: 110, endPoint x: 333, endPoint y: 188, distance: 78.3
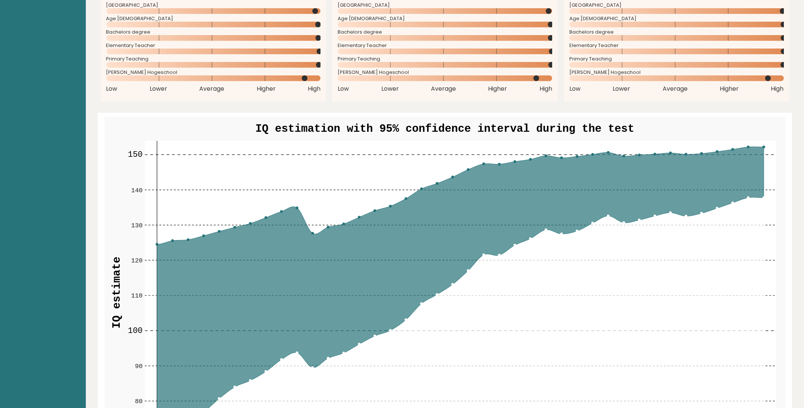
drag, startPoint x: 320, startPoint y: 169, endPoint x: 321, endPoint y: 185, distance: 15.3
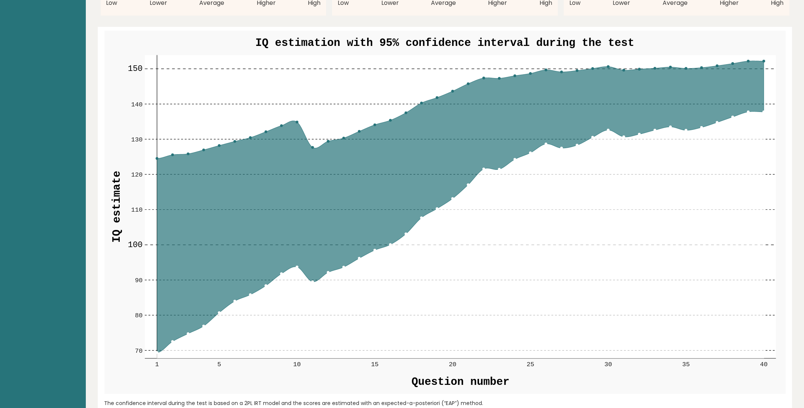
drag, startPoint x: 337, startPoint y: 153, endPoint x: 340, endPoint y: 197, distance: 44.5
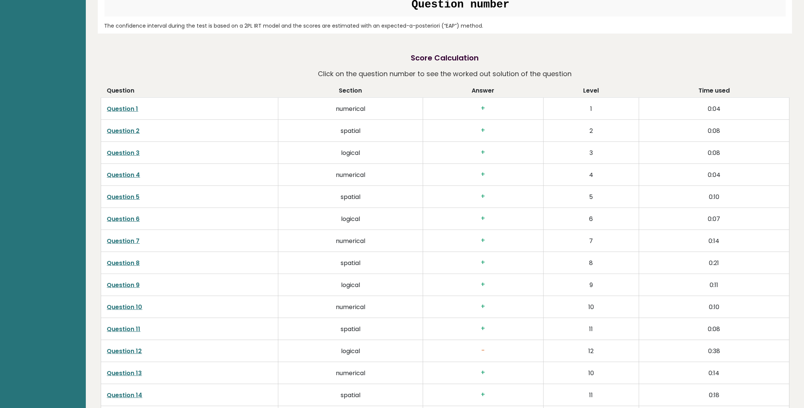
drag, startPoint x: 365, startPoint y: 195, endPoint x: 364, endPoint y: 232, distance: 37.3
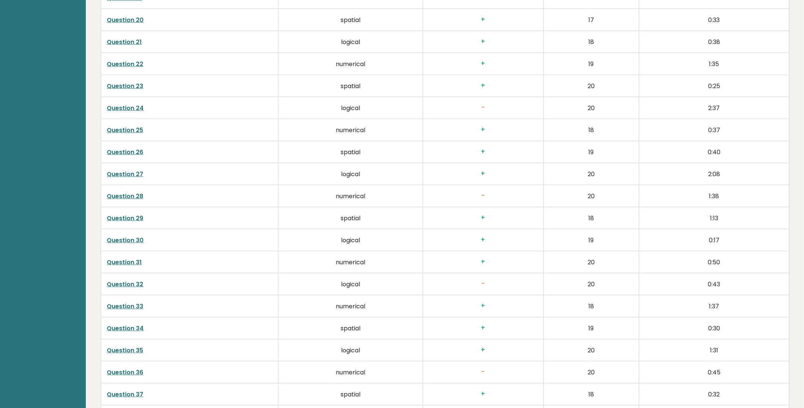
scroll to position [2009, 0]
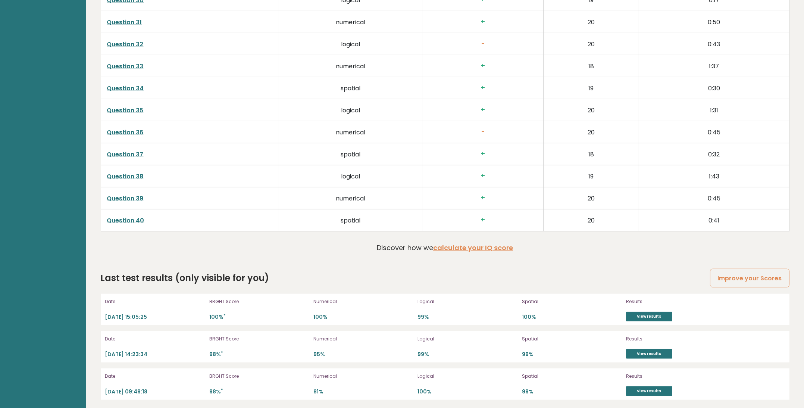
drag, startPoint x: 309, startPoint y: 143, endPoint x: 294, endPoint y: 289, distance: 146.3
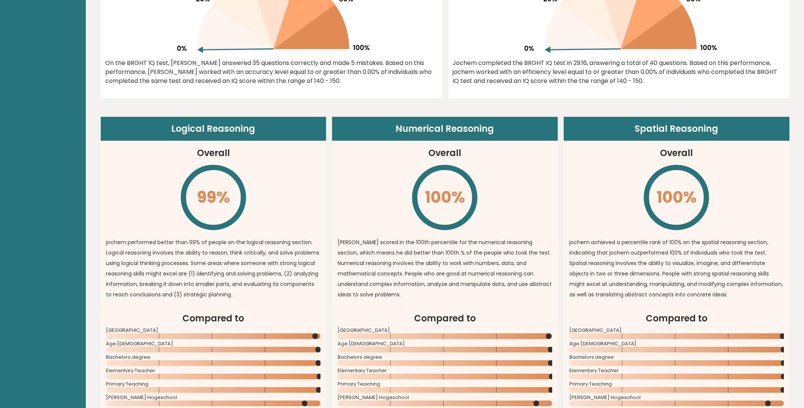
scroll to position [0, 0]
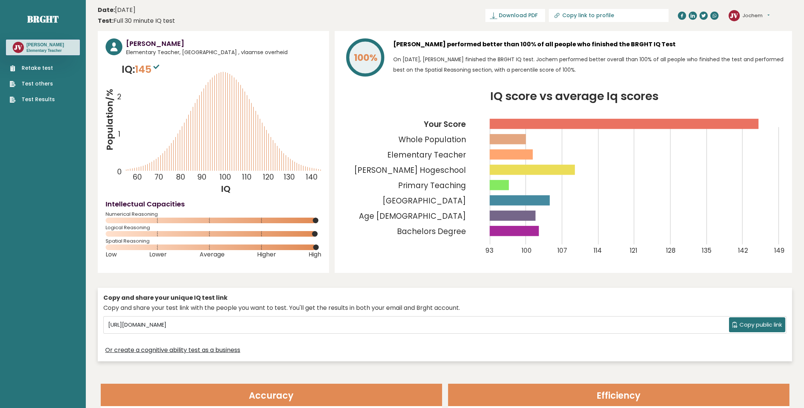
drag, startPoint x: 256, startPoint y: 287, endPoint x: 219, endPoint y: 1, distance: 288.8
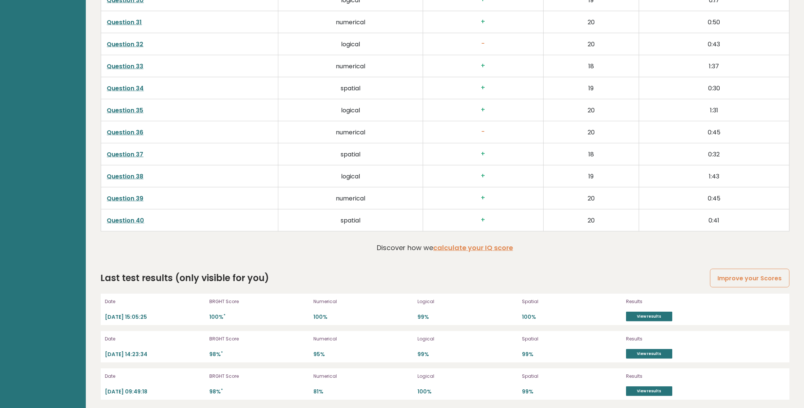
drag, startPoint x: 363, startPoint y: 47, endPoint x: 336, endPoint y: 204, distance: 158.6
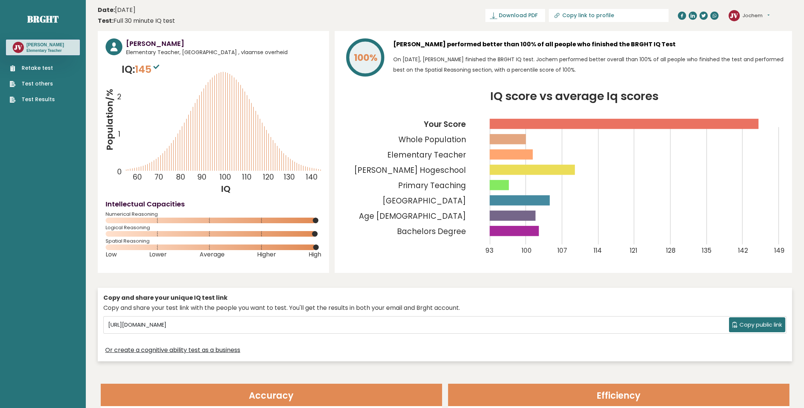
drag, startPoint x: 286, startPoint y: 260, endPoint x: 301, endPoint y: -3, distance: 263.1
click at [43, 17] on link "Brght" at bounding box center [42, 19] width 31 height 12
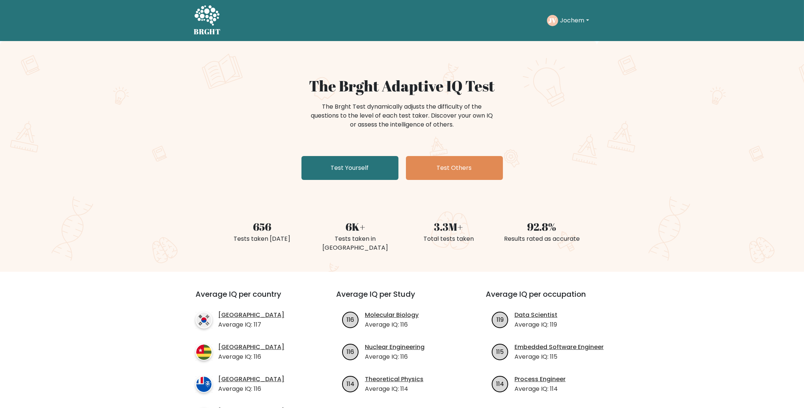
click at [427, 87] on h1 "The Brght Adaptive IQ Test" at bounding box center [402, 86] width 364 height 18
click at [416, 83] on h1 "The Brght Adaptive IQ Test" at bounding box center [402, 86] width 364 height 18
click at [574, 19] on button "Jochem" at bounding box center [574, 21] width 33 height 10
click at [583, 13] on div "[PERSON_NAME] Dashboard Profile Settings Logout" at bounding box center [578, 20] width 63 height 17
click at [585, 15] on div "[PERSON_NAME] Dashboard Profile Settings Logout" at bounding box center [569, 20] width 44 height 11
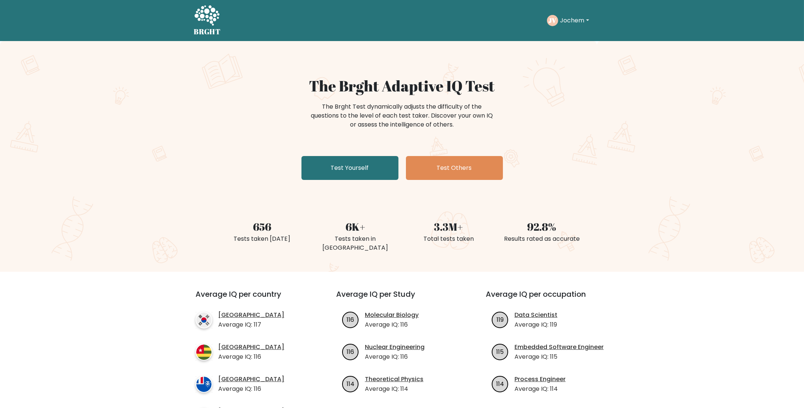
click at [575, 44] on div "The Brght Adaptive IQ Test The Brght Test dynamically adjusts the difficulty of…" at bounding box center [402, 156] width 804 height 231
click at [575, 21] on button "Jochem" at bounding box center [574, 21] width 33 height 10
click at [576, 40] on link "Dashboard" at bounding box center [576, 36] width 59 height 12
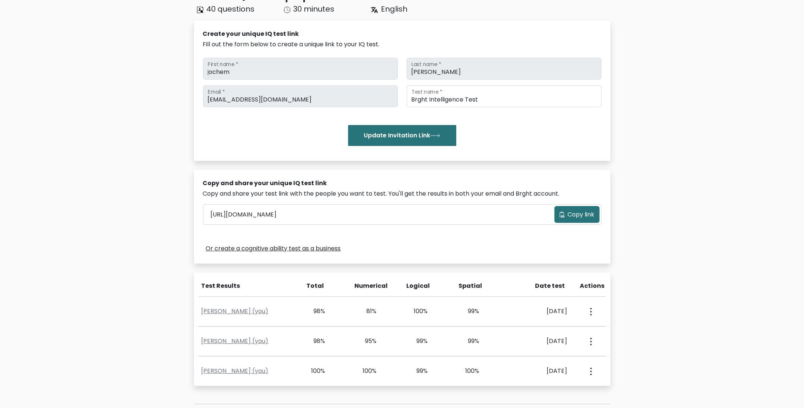
scroll to position [161, 0]
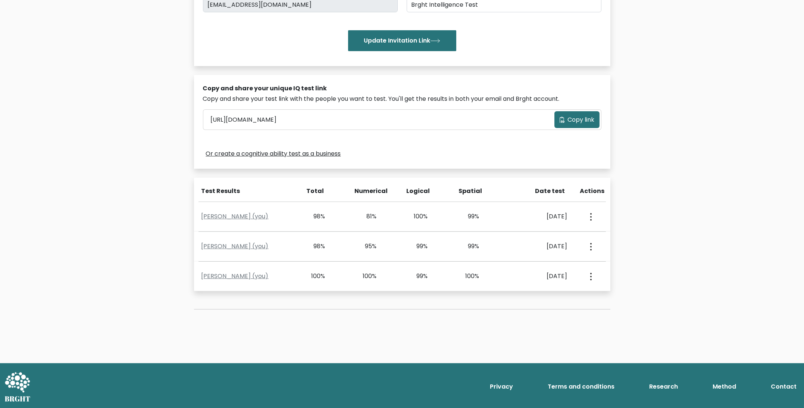
drag, startPoint x: 653, startPoint y: 228, endPoint x: 638, endPoint y: 303, distance: 76.7
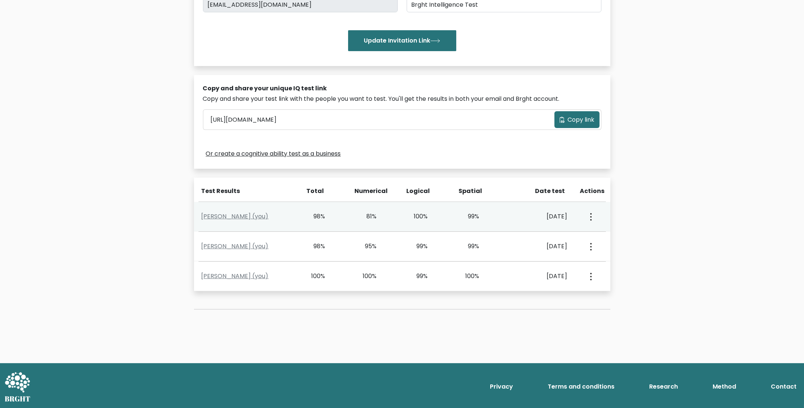
click at [586, 221] on div "View Profile" at bounding box center [589, 216] width 25 height 23
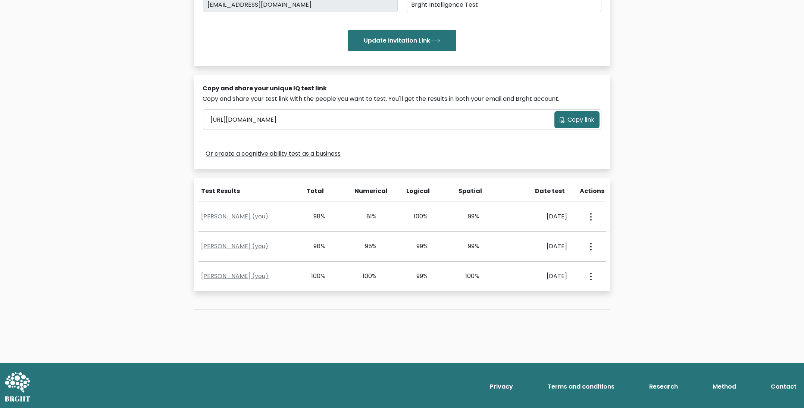
click at [656, 183] on div "Test the IQ of other people 40 questions 30 minutes English Create your unique …" at bounding box center [402, 121] width 804 height 483
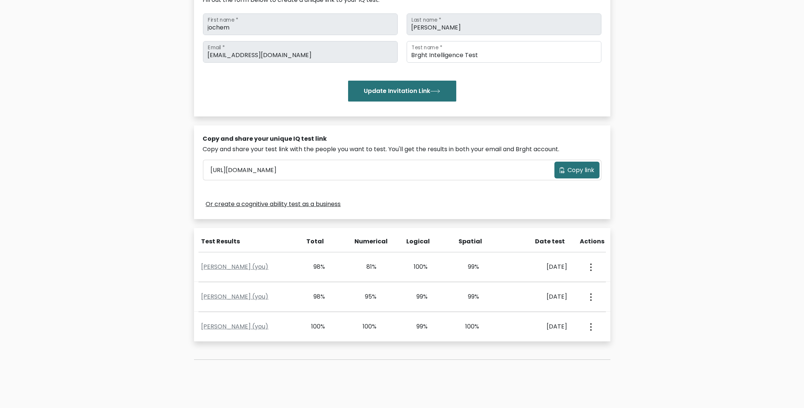
scroll to position [0, 0]
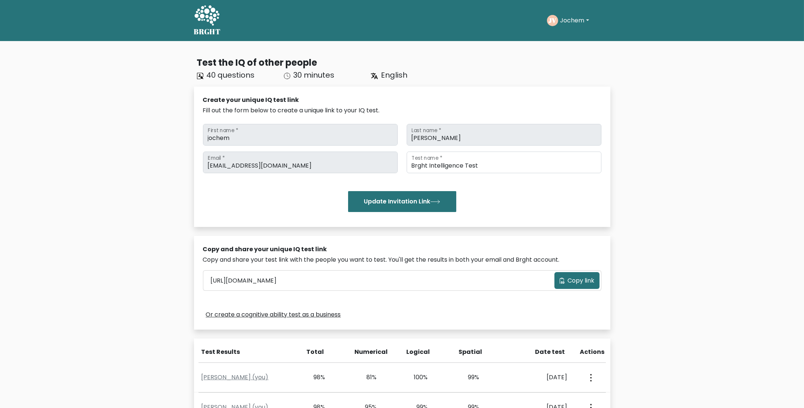
drag, startPoint x: 703, startPoint y: 201, endPoint x: 690, endPoint y: 72, distance: 130.1
click at [569, 25] on div "[PERSON_NAME] Dashboard Profile Settings Logout" at bounding box center [569, 20] width 44 height 11
drag, startPoint x: 569, startPoint y: 25, endPoint x: 572, endPoint y: 18, distance: 7.9
click at [569, 25] on div "[PERSON_NAME] Dashboard Profile Settings Logout" at bounding box center [569, 20] width 44 height 11
click at [572, 18] on button "Jochem" at bounding box center [574, 21] width 33 height 10
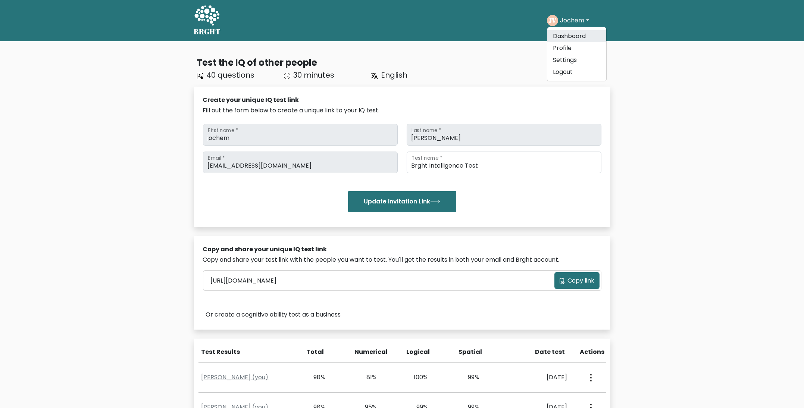
click at [568, 33] on link "Dashboard" at bounding box center [576, 36] width 59 height 12
click at [563, 17] on button "Jochem" at bounding box center [574, 21] width 33 height 10
click at [570, 36] on link "Dashboard" at bounding box center [576, 36] width 59 height 12
click at [560, 12] on div "[PERSON_NAME] Dashboard Profile Settings Logout" at bounding box center [578, 20] width 63 height 17
click at [579, 19] on button "Jochem" at bounding box center [574, 21] width 33 height 10
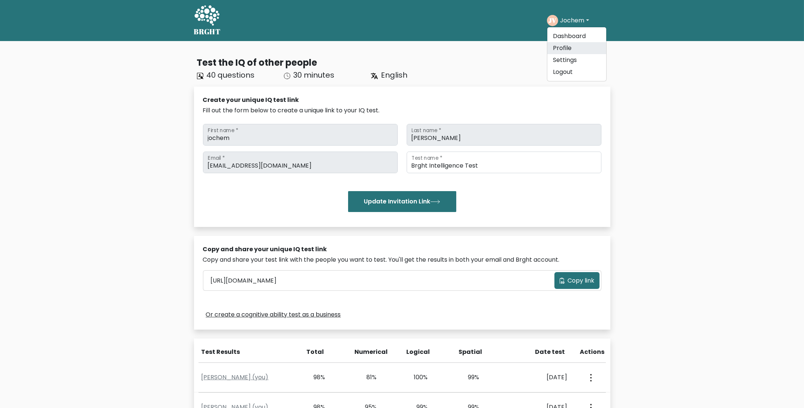
click at [570, 48] on link "Profile" at bounding box center [576, 48] width 59 height 12
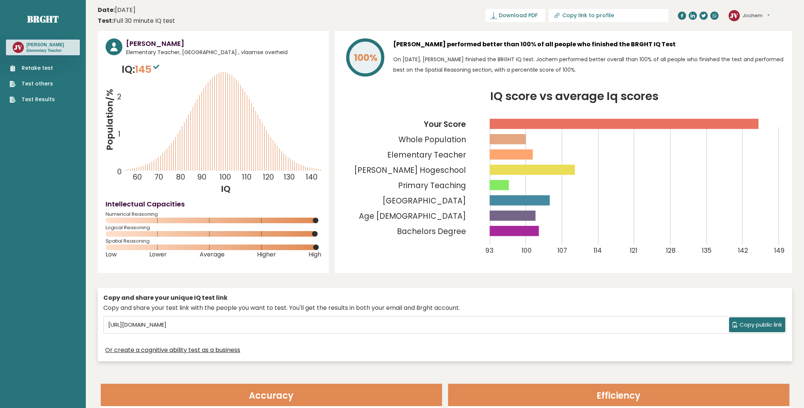
click at [44, 12] on nav "Brght [PERSON_NAME][GEOGRAPHIC_DATA] Teacher Retake test Test others Test Resul…" at bounding box center [43, 52] width 74 height 105
click at [44, 18] on link "Brght" at bounding box center [42, 19] width 31 height 12
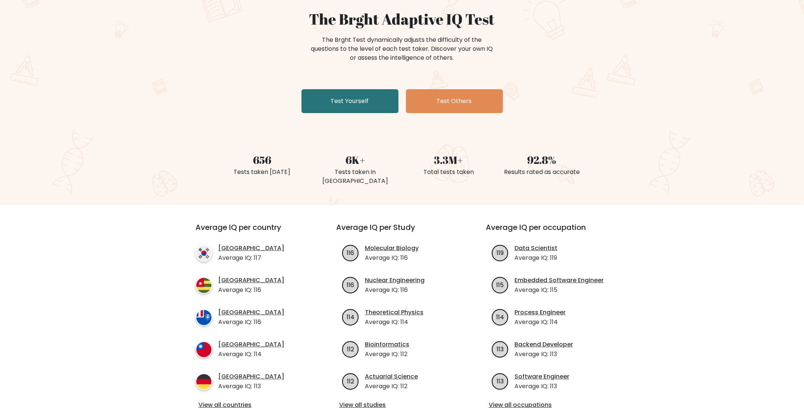
drag, startPoint x: 104, startPoint y: 113, endPoint x: 114, endPoint y: 154, distance: 42.4
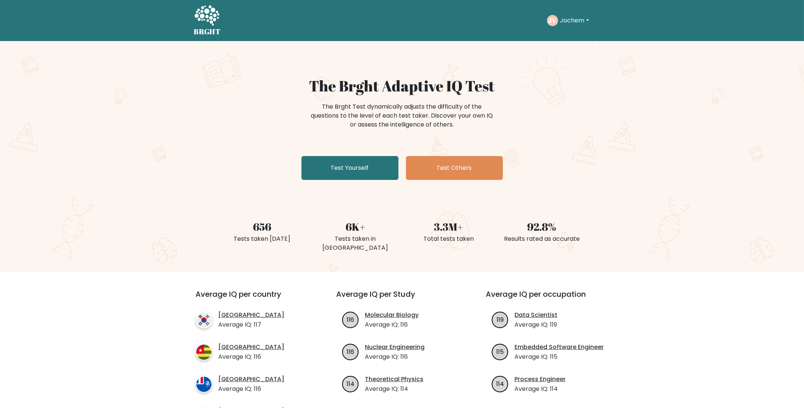
drag, startPoint x: 153, startPoint y: 145, endPoint x: 211, endPoint y: 76, distance: 89.7
click at [352, 172] on link "Test Yourself" at bounding box center [349, 168] width 97 height 24
